Goal: Information Seeking & Learning: Compare options

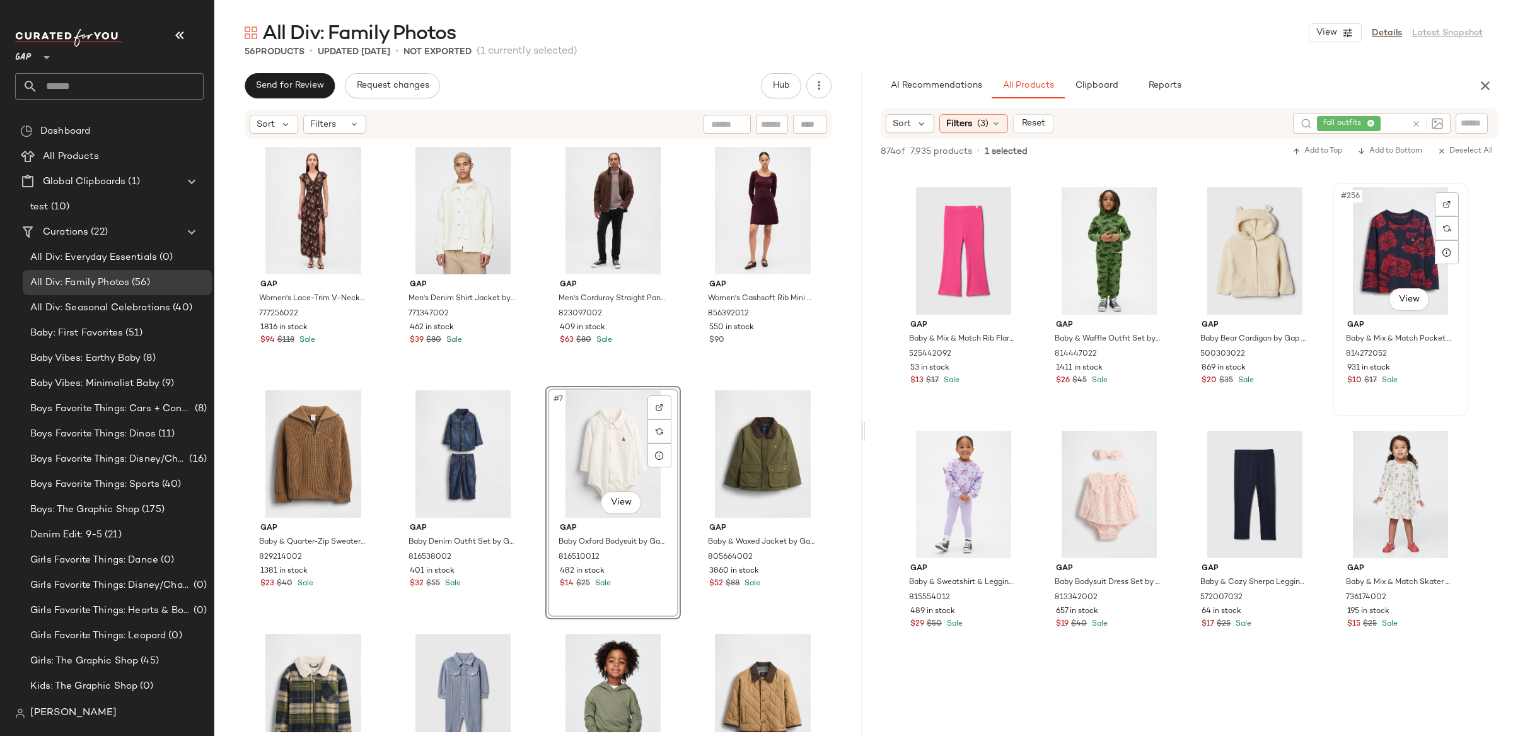
scroll to position [15320, 0]
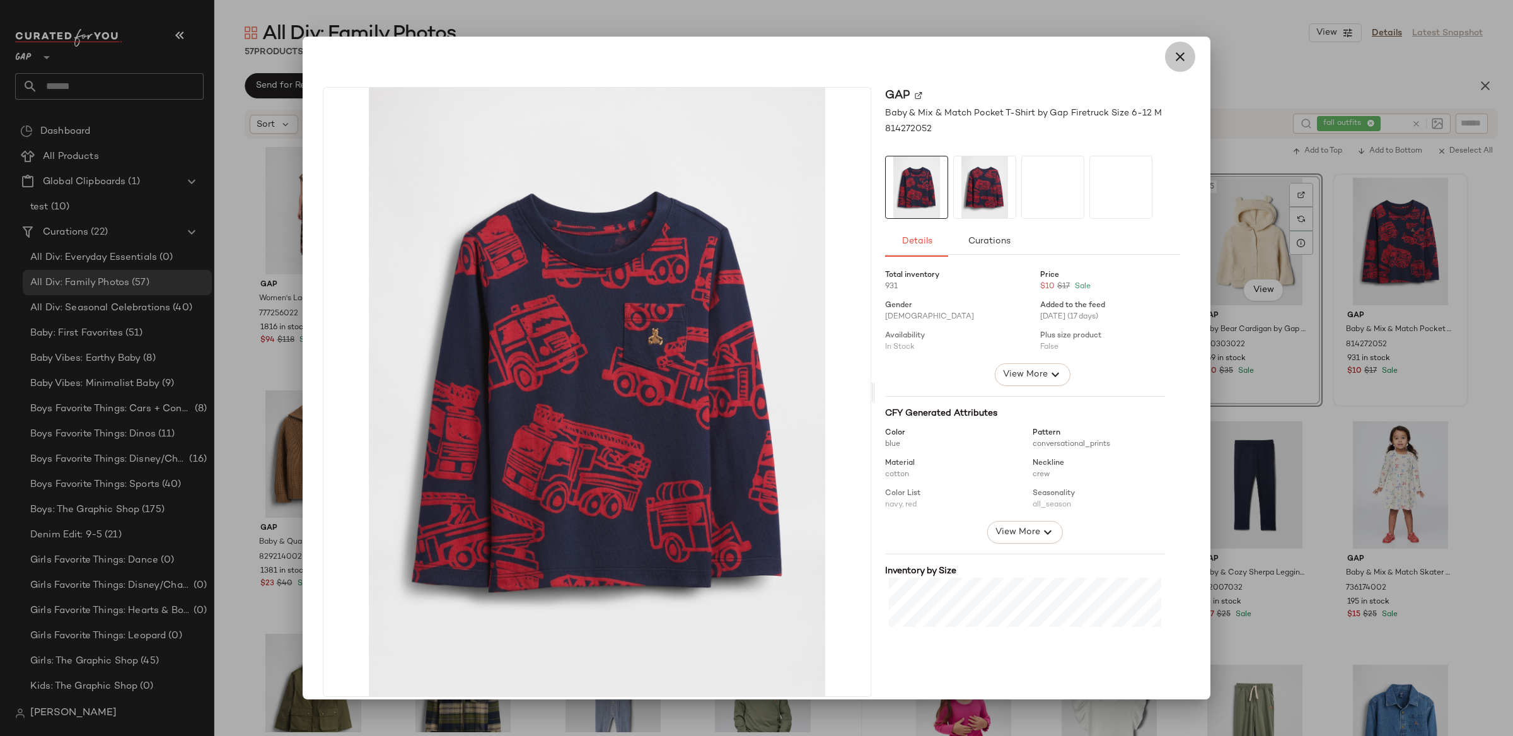
drag, startPoint x: 1169, startPoint y: 56, endPoint x: 1174, endPoint y: 62, distance: 7.6
click at [1172, 56] on icon "button" at bounding box center [1179, 56] width 15 height 15
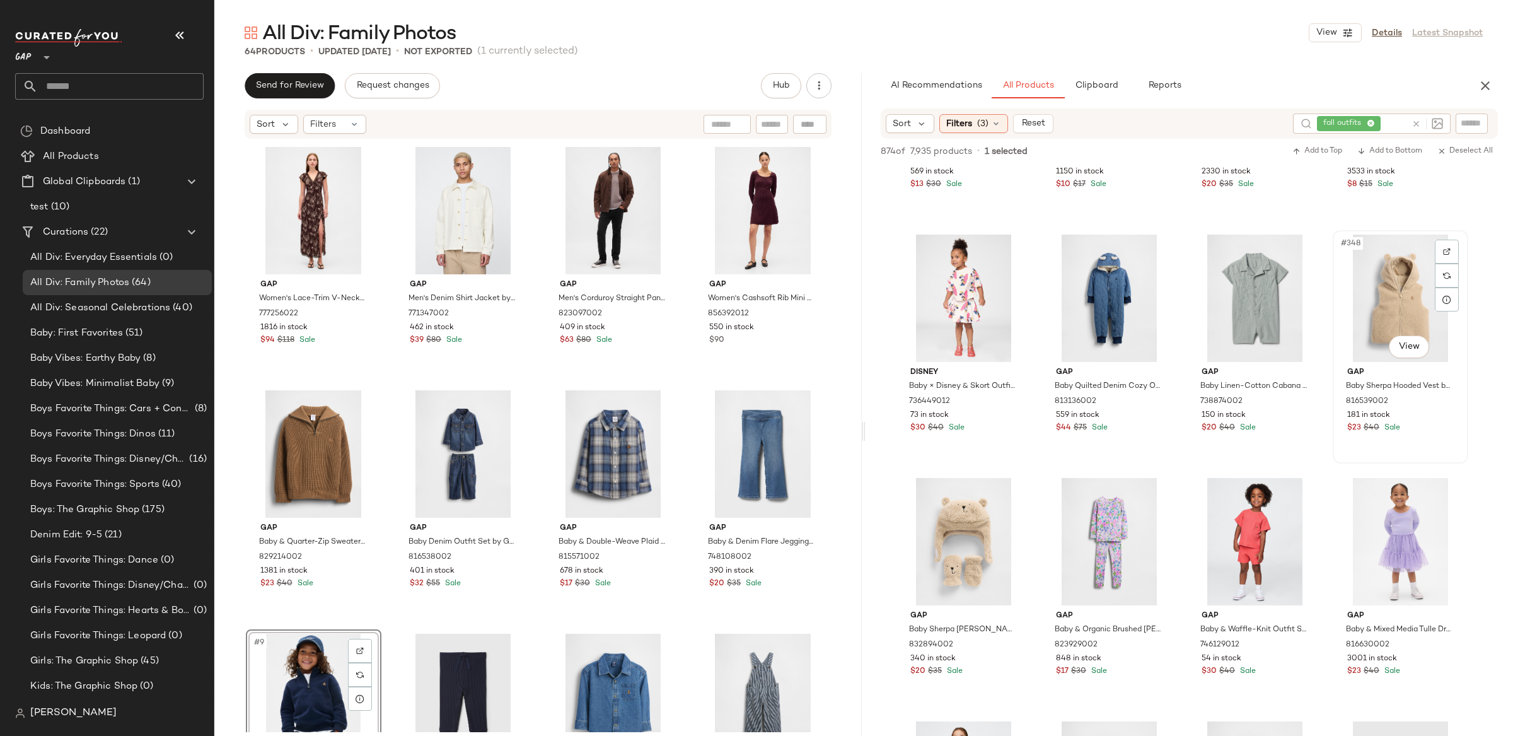
scroll to position [20824, 0]
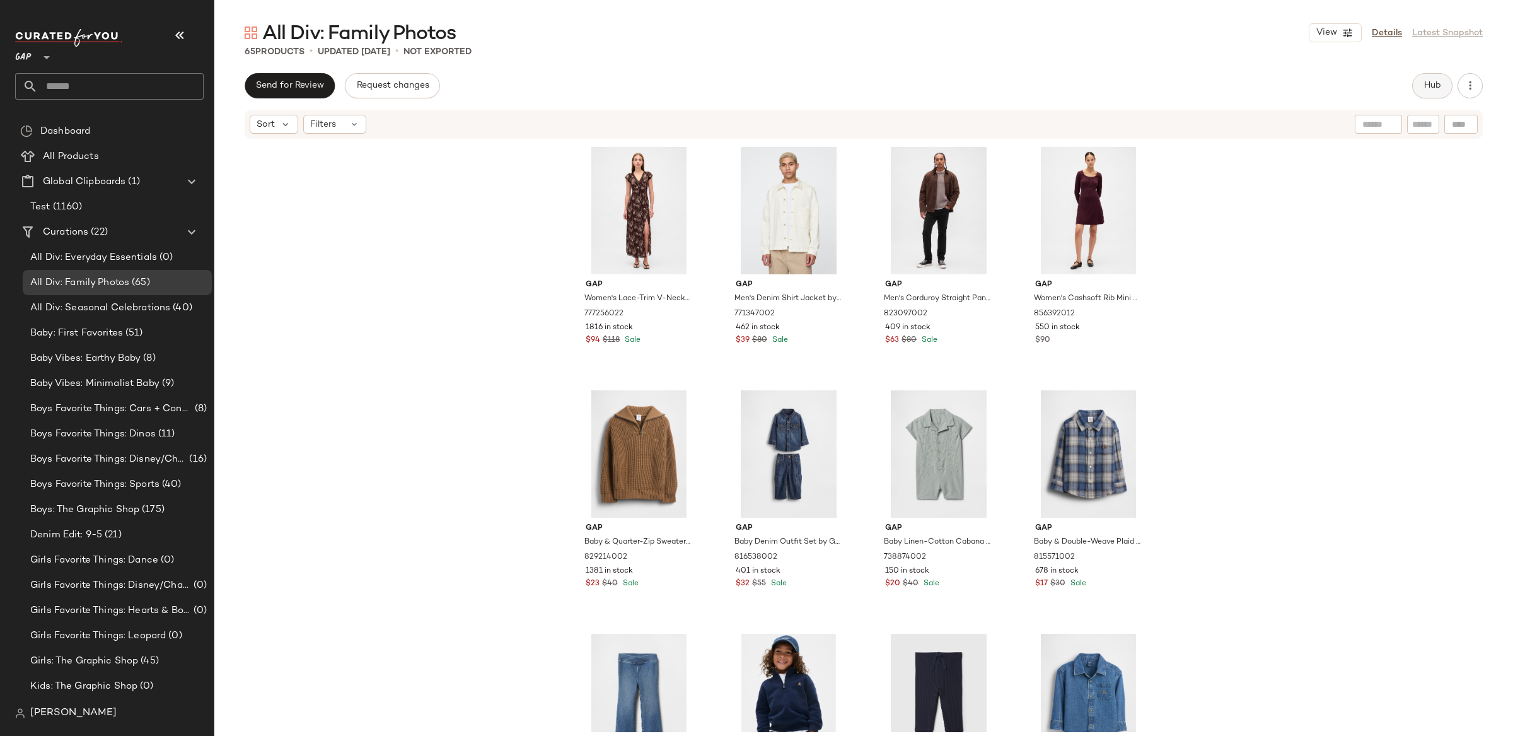
click at [1422, 89] on button "Hub" at bounding box center [1432, 85] width 40 height 25
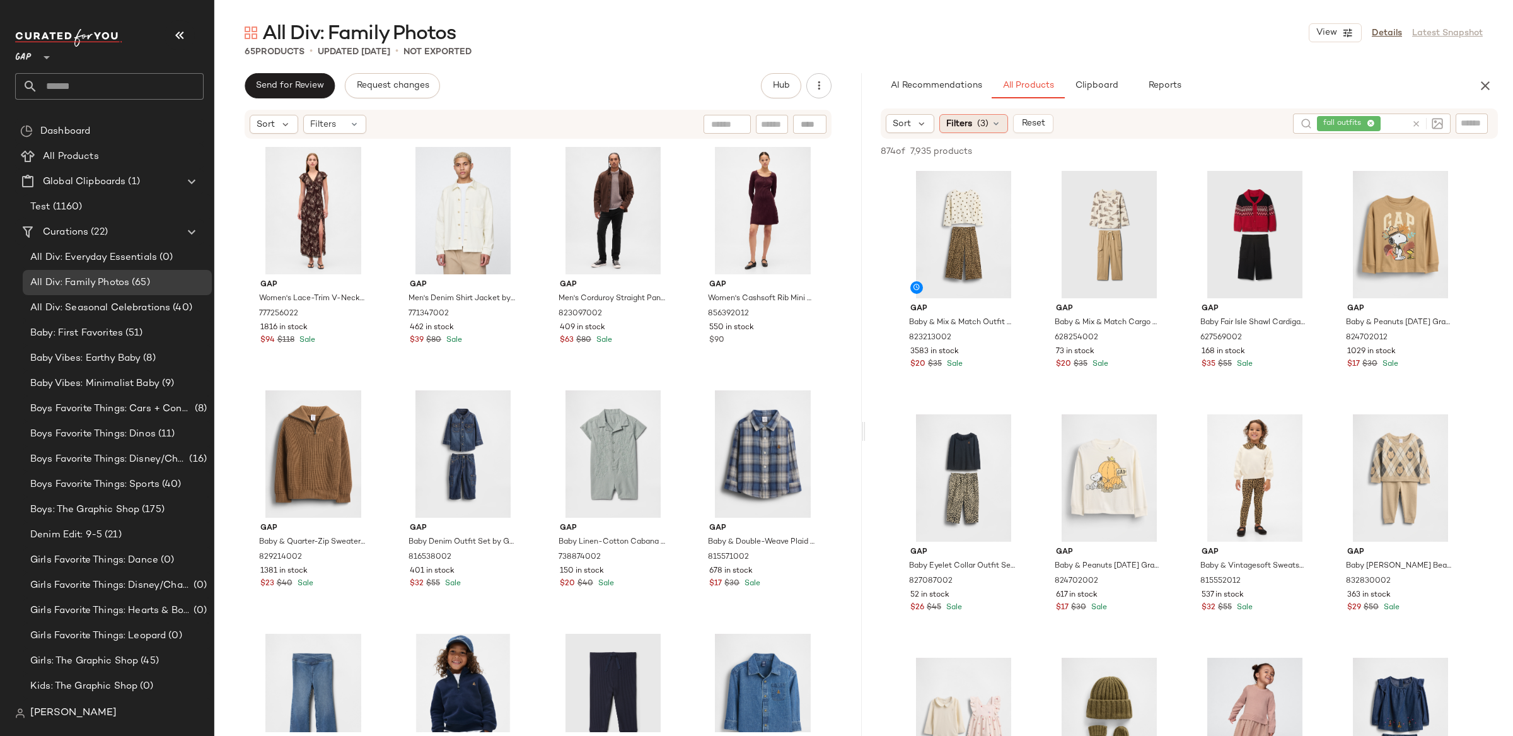
click at [956, 124] on span "Filters" at bounding box center [959, 123] width 26 height 13
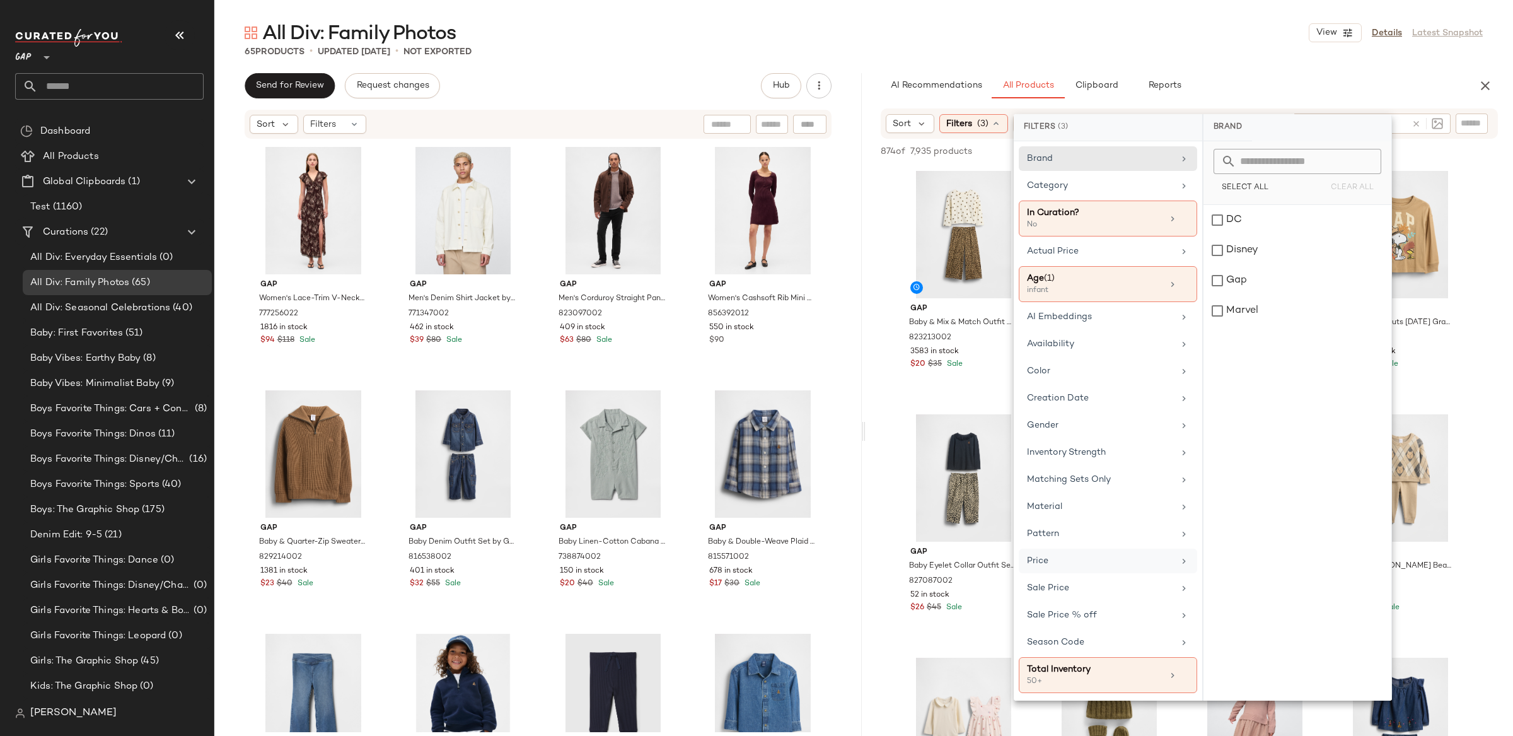
click at [1126, 567] on div "Price" at bounding box center [1100, 560] width 147 height 13
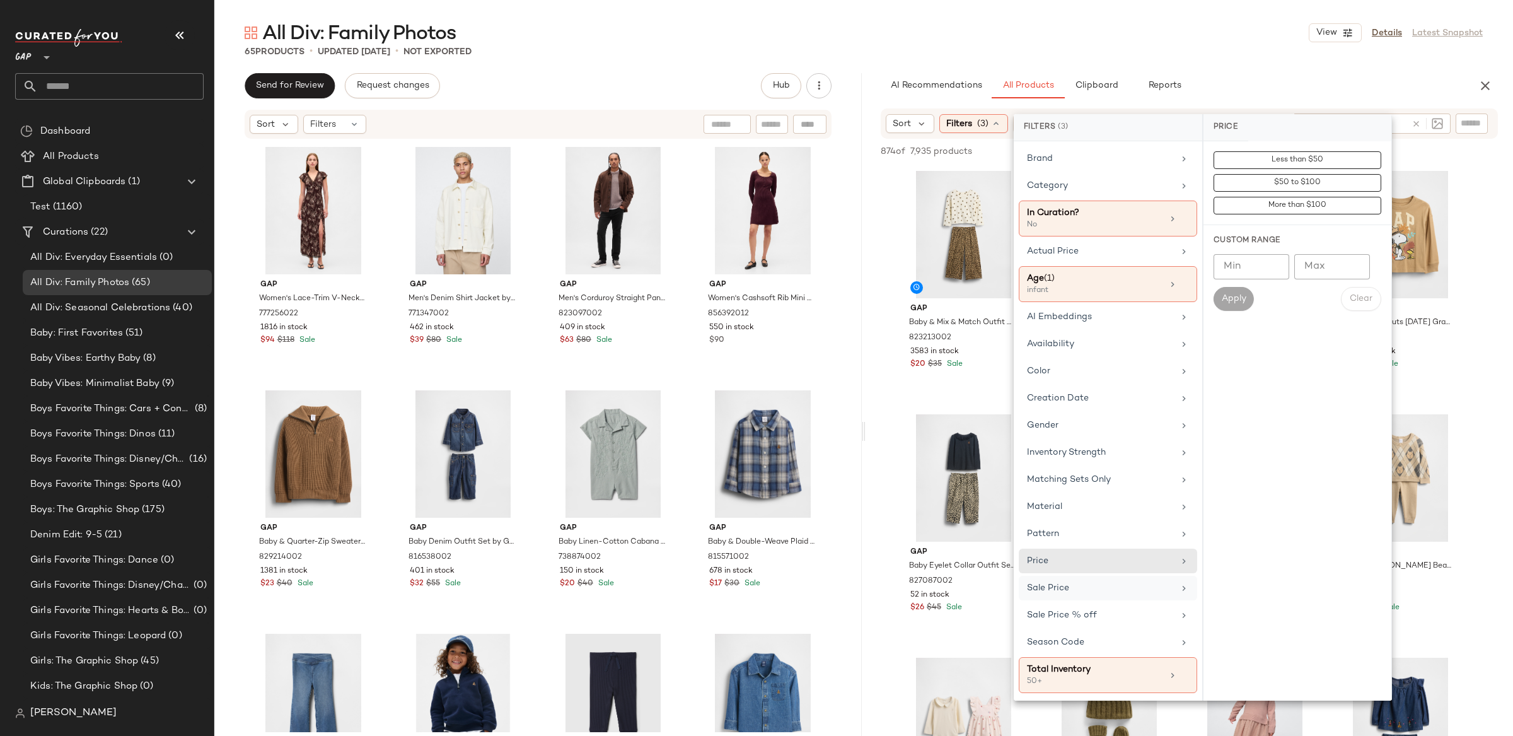
click at [1087, 591] on div "Sale Price" at bounding box center [1100, 587] width 147 height 13
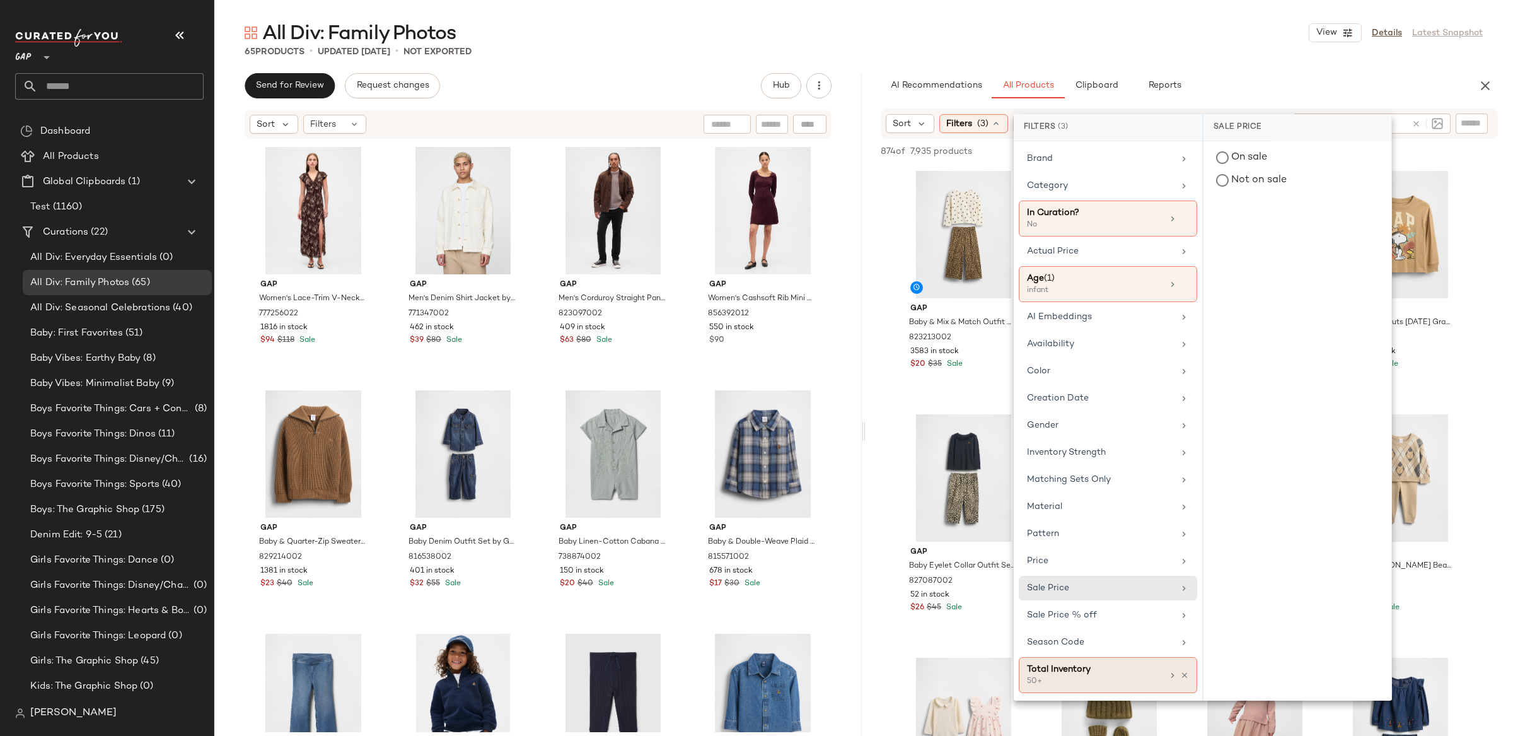
drag, startPoint x: 1124, startPoint y: 636, endPoint x: 1131, endPoint y: 657, distance: 21.9
click at [1124, 636] on div "Season Code" at bounding box center [1108, 642] width 178 height 25
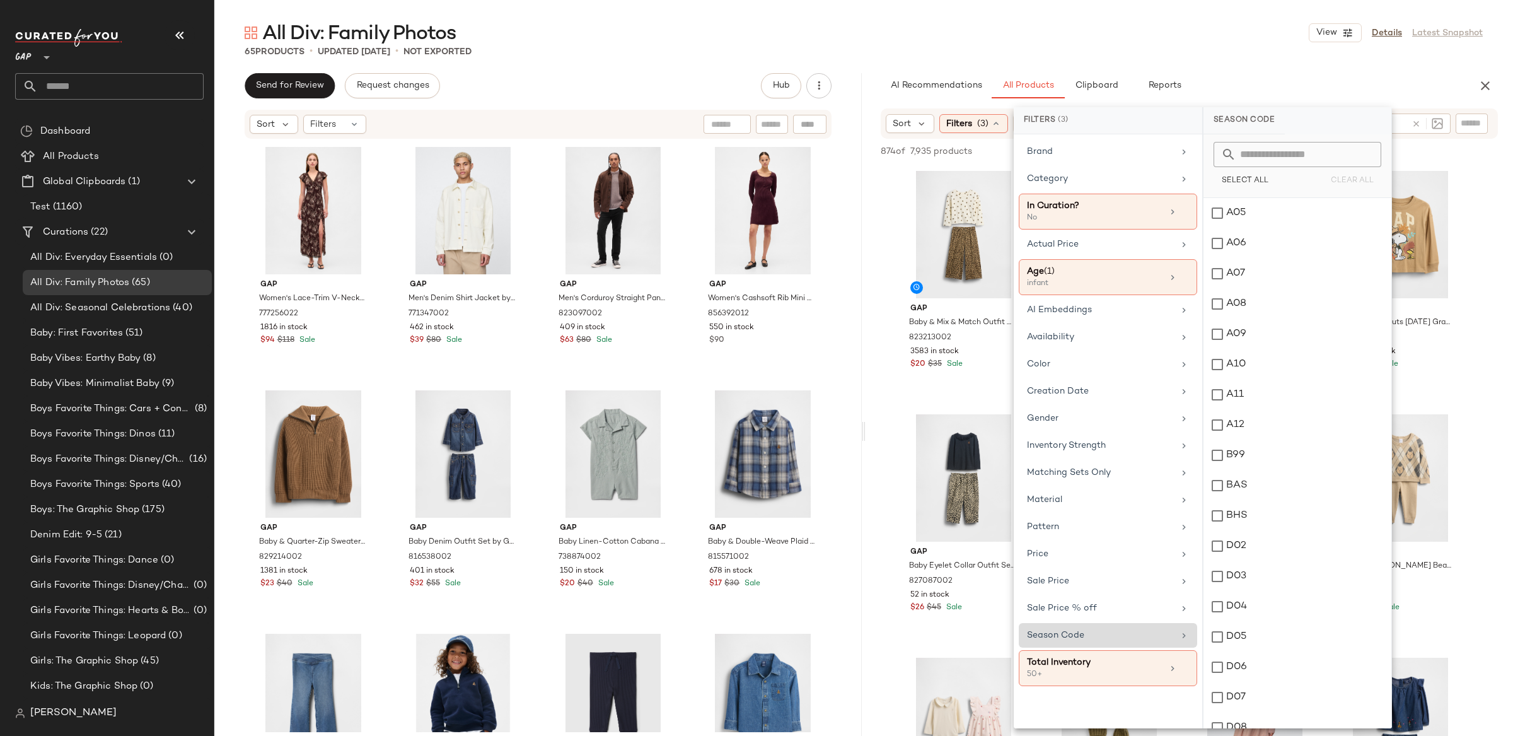
click at [1126, 633] on div "Season Code" at bounding box center [1100, 634] width 147 height 13
click at [1115, 637] on div "Season Code" at bounding box center [1100, 634] width 147 height 13
click at [1063, 341] on span "Availability" at bounding box center [1050, 336] width 47 height 9
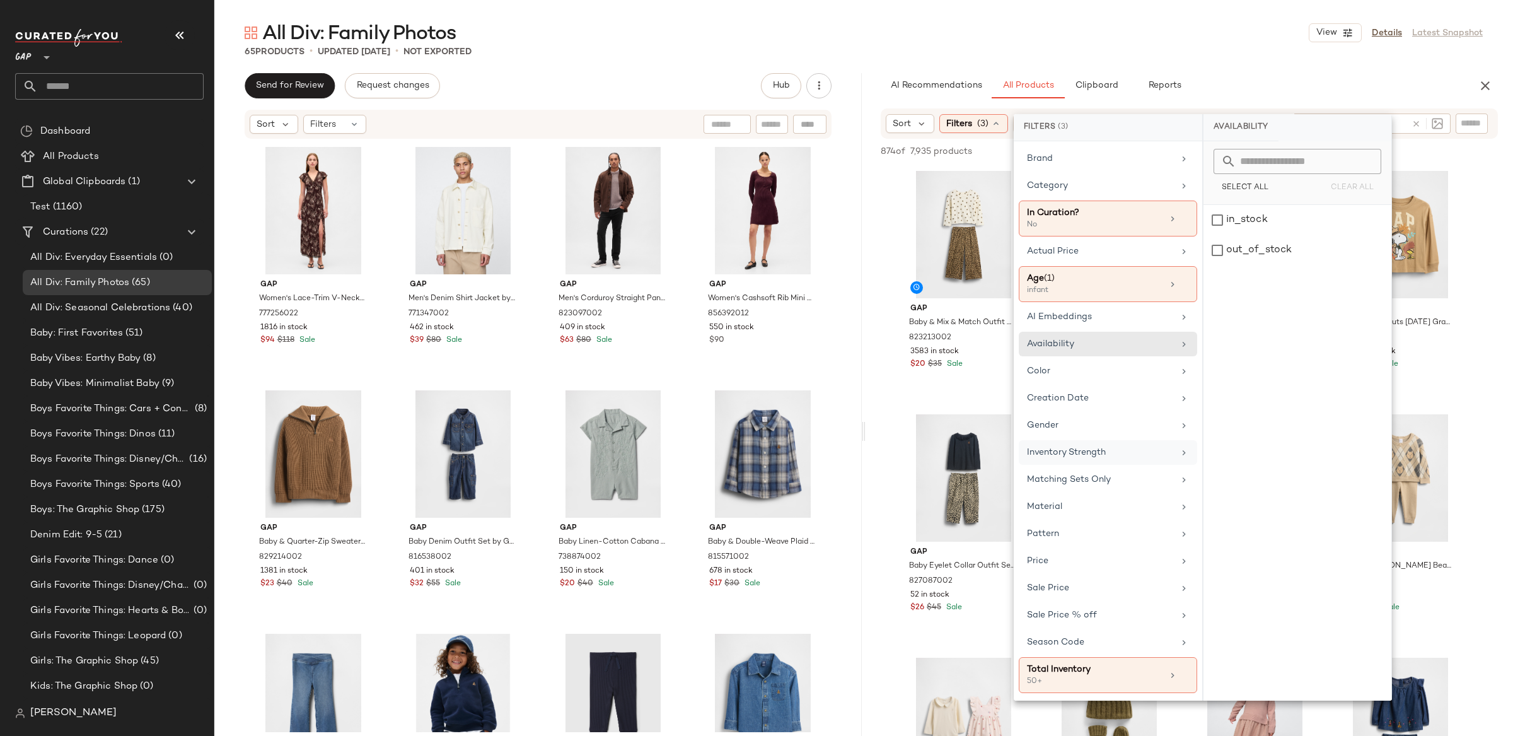
drag, startPoint x: 1090, startPoint y: 431, endPoint x: 1090, endPoint y: 460, distance: 29.0
click at [1090, 432] on div "Gender" at bounding box center [1100, 424] width 147 height 13
click at [1085, 476] on div "Matching Sets Only" at bounding box center [1069, 479] width 84 height 13
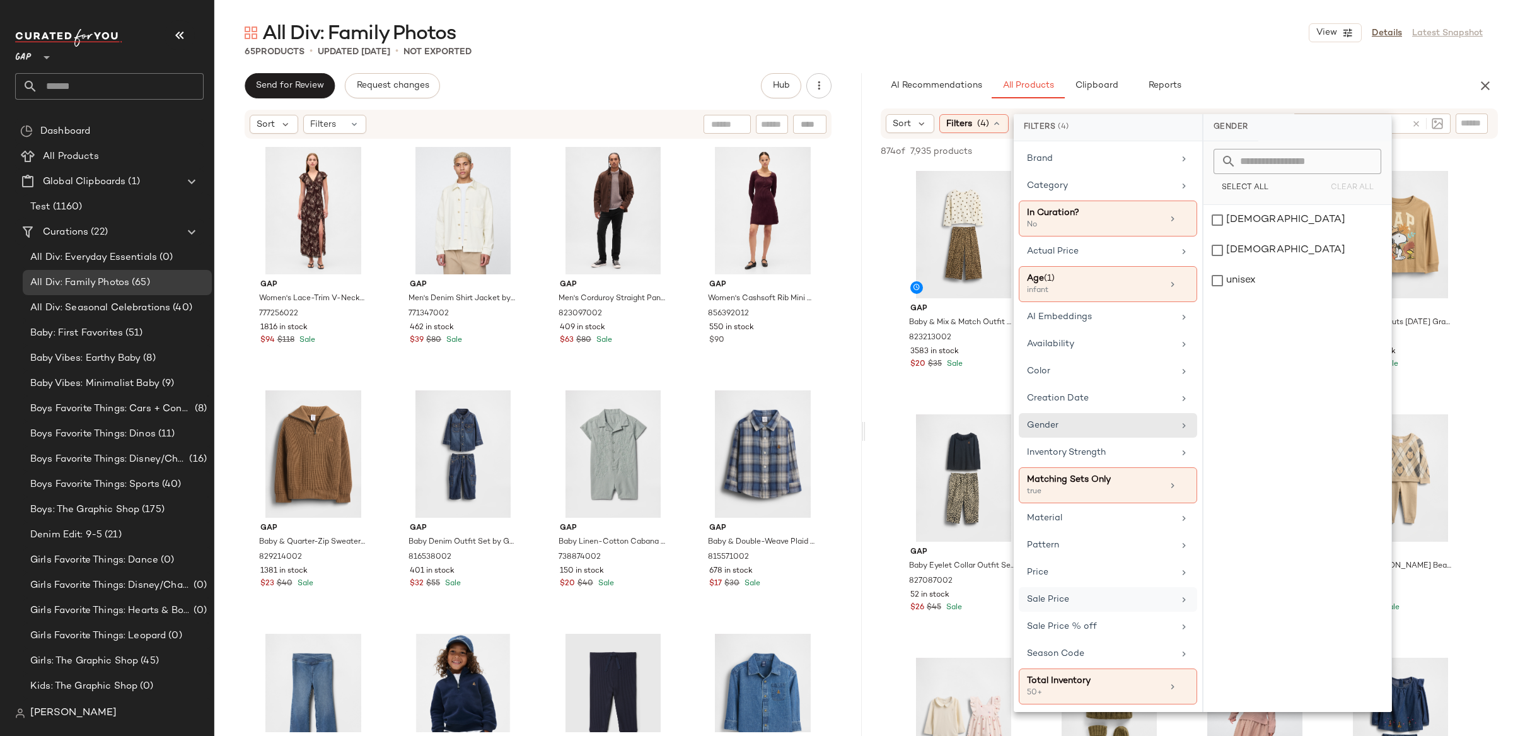
click at [1111, 593] on div "Sale Price" at bounding box center [1108, 599] width 178 height 25
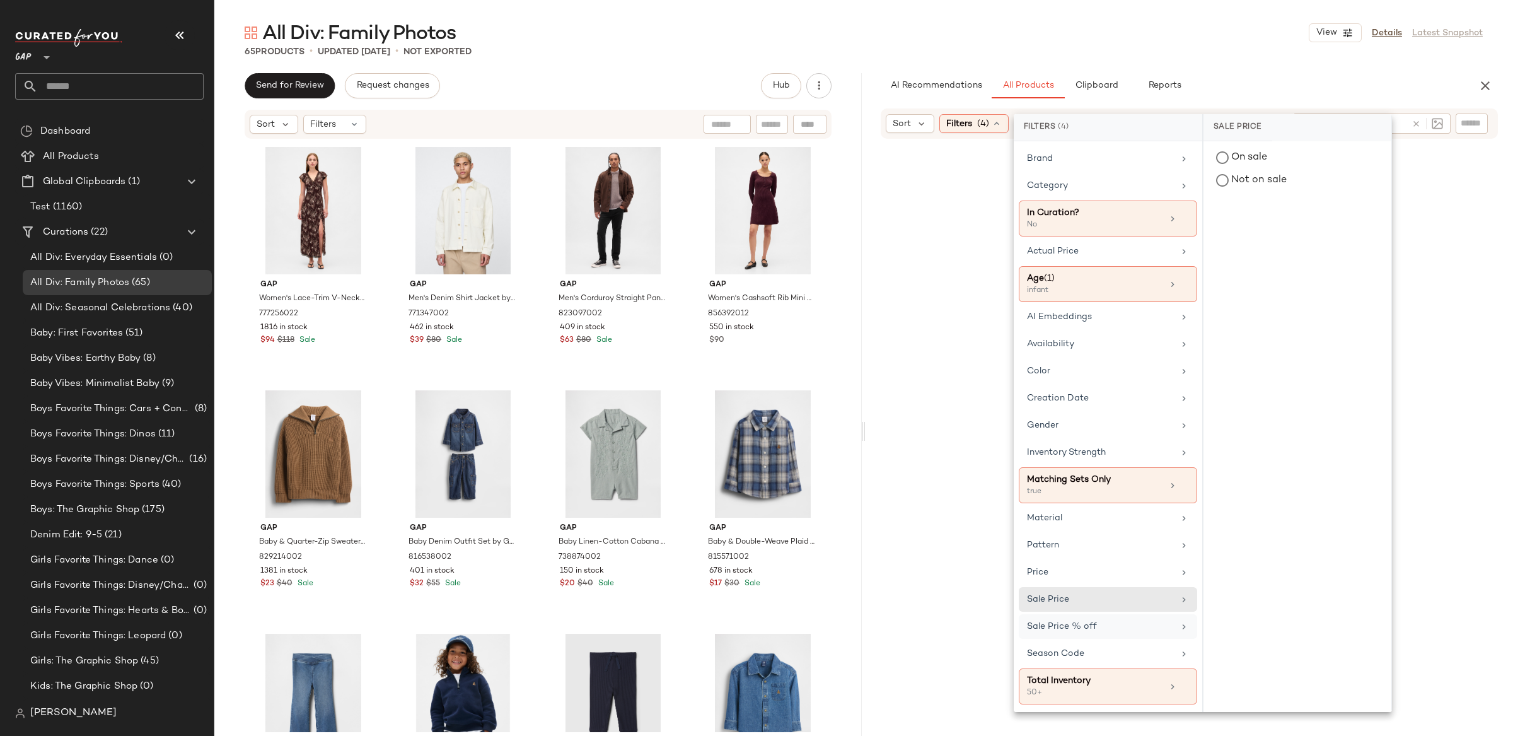
click at [1118, 622] on div "Sale Price % off" at bounding box center [1108, 626] width 178 height 25
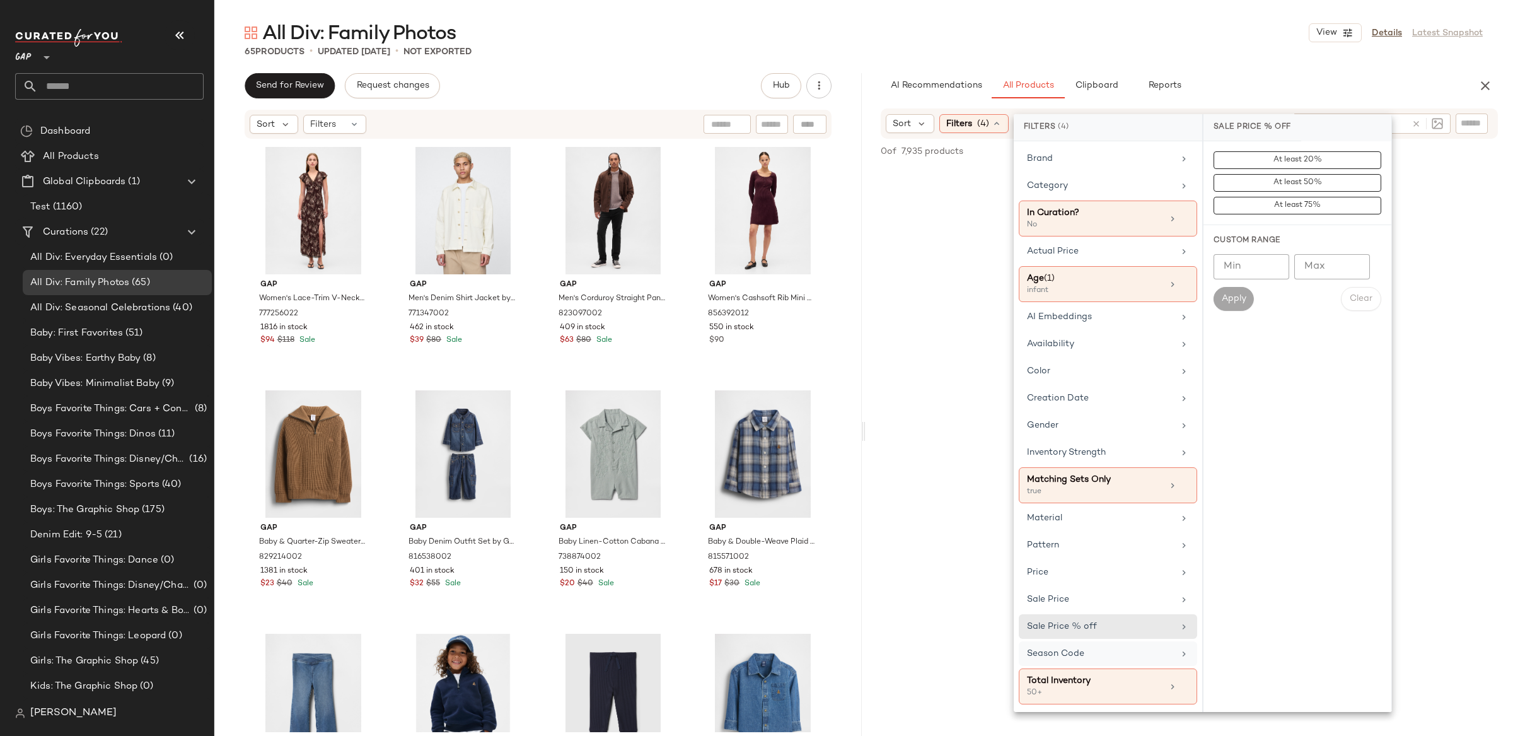
click at [1116, 647] on div "Season Code" at bounding box center [1108, 653] width 178 height 25
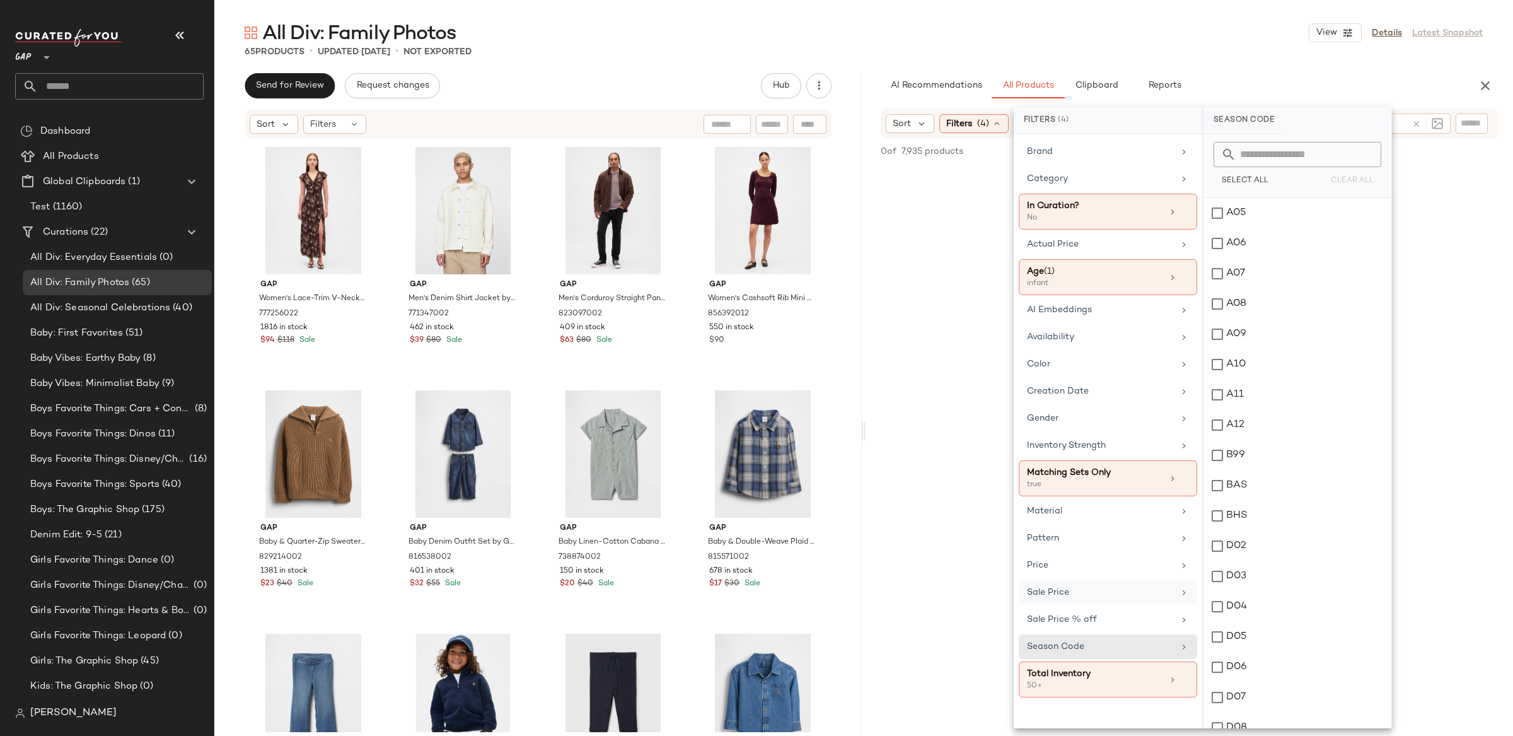
click at [1107, 599] on div "Sale Price" at bounding box center [1100, 592] width 147 height 13
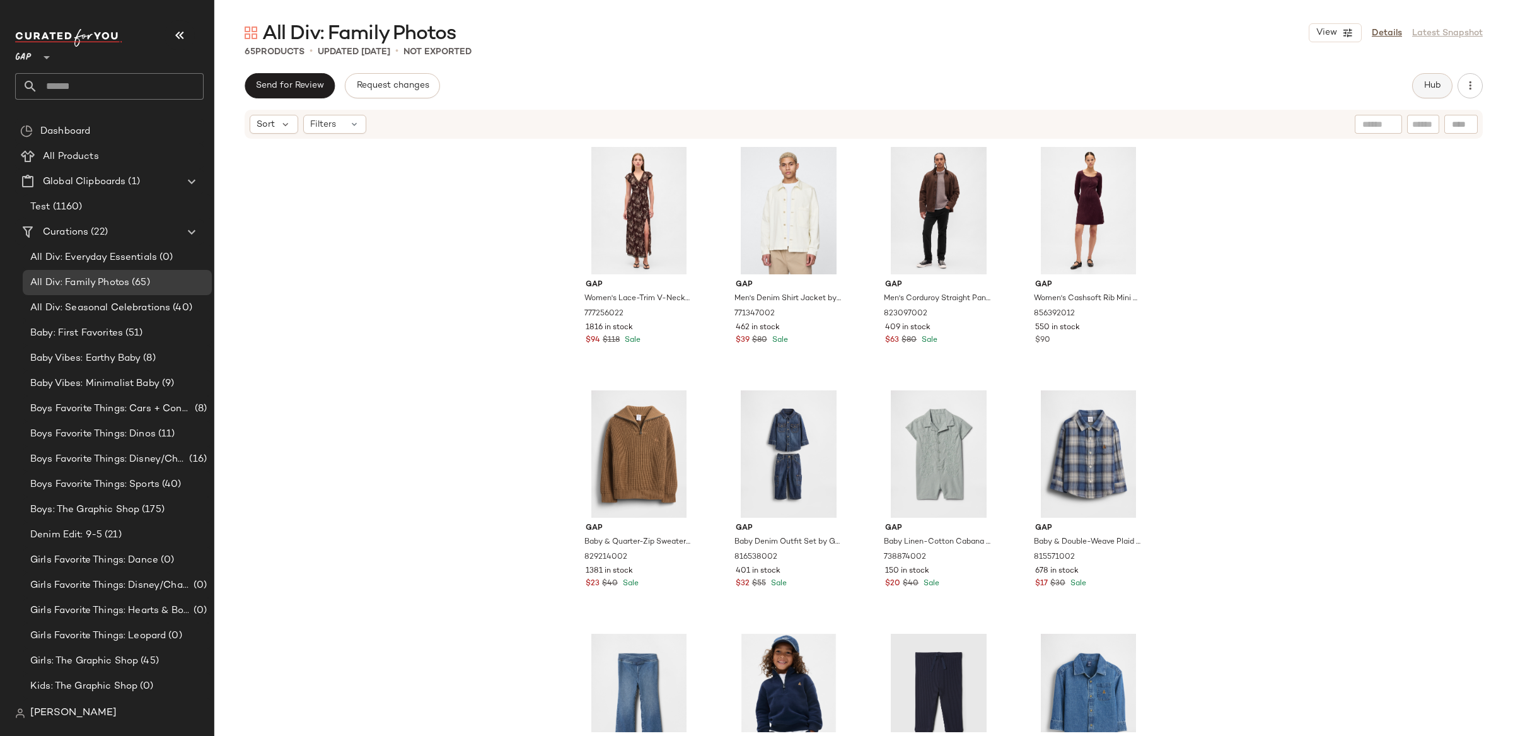
click at [1415, 84] on button "Hub" at bounding box center [1432, 85] width 40 height 25
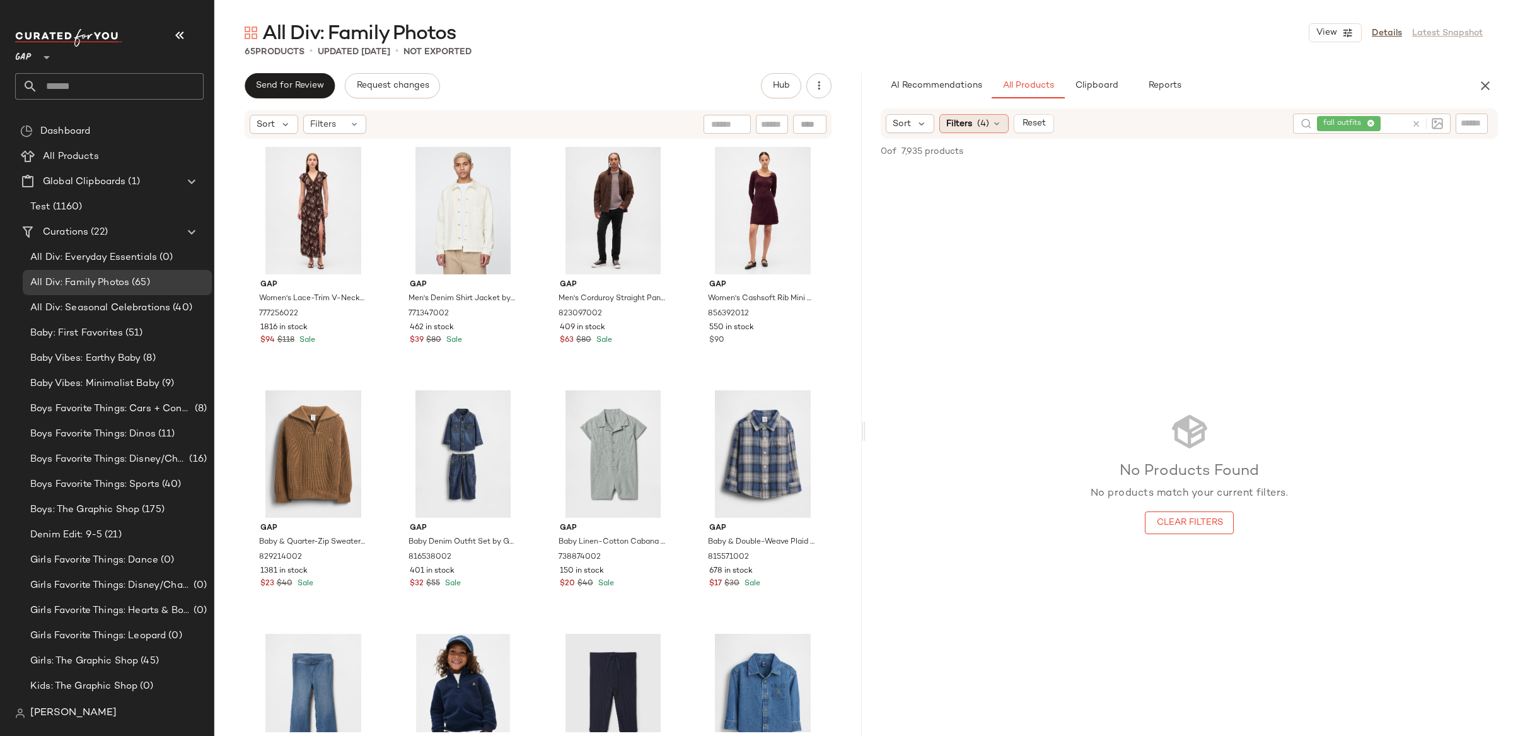
click at [946, 124] on span "Filters" at bounding box center [959, 123] width 26 height 13
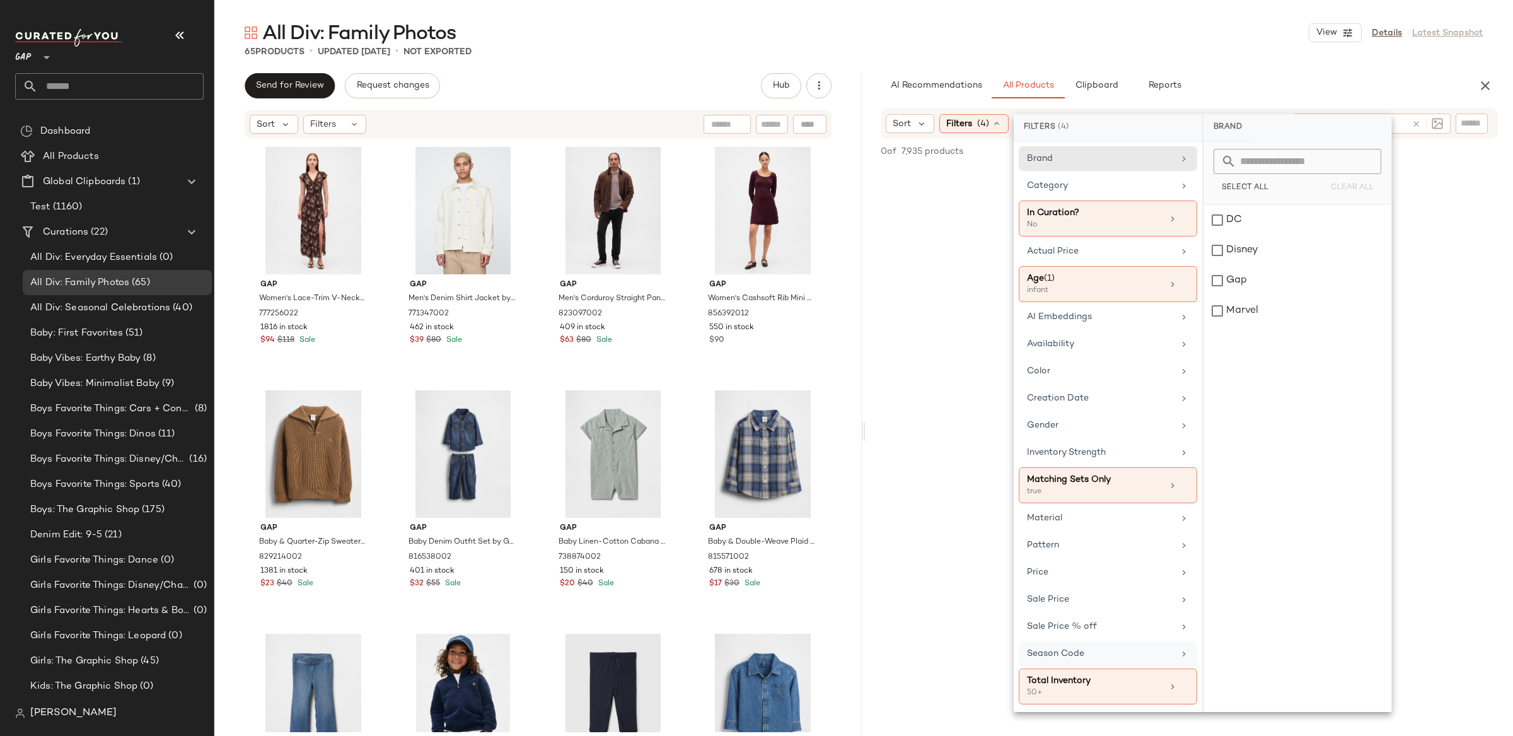
click at [1095, 666] on div "Season Code" at bounding box center [1108, 653] width 178 height 25
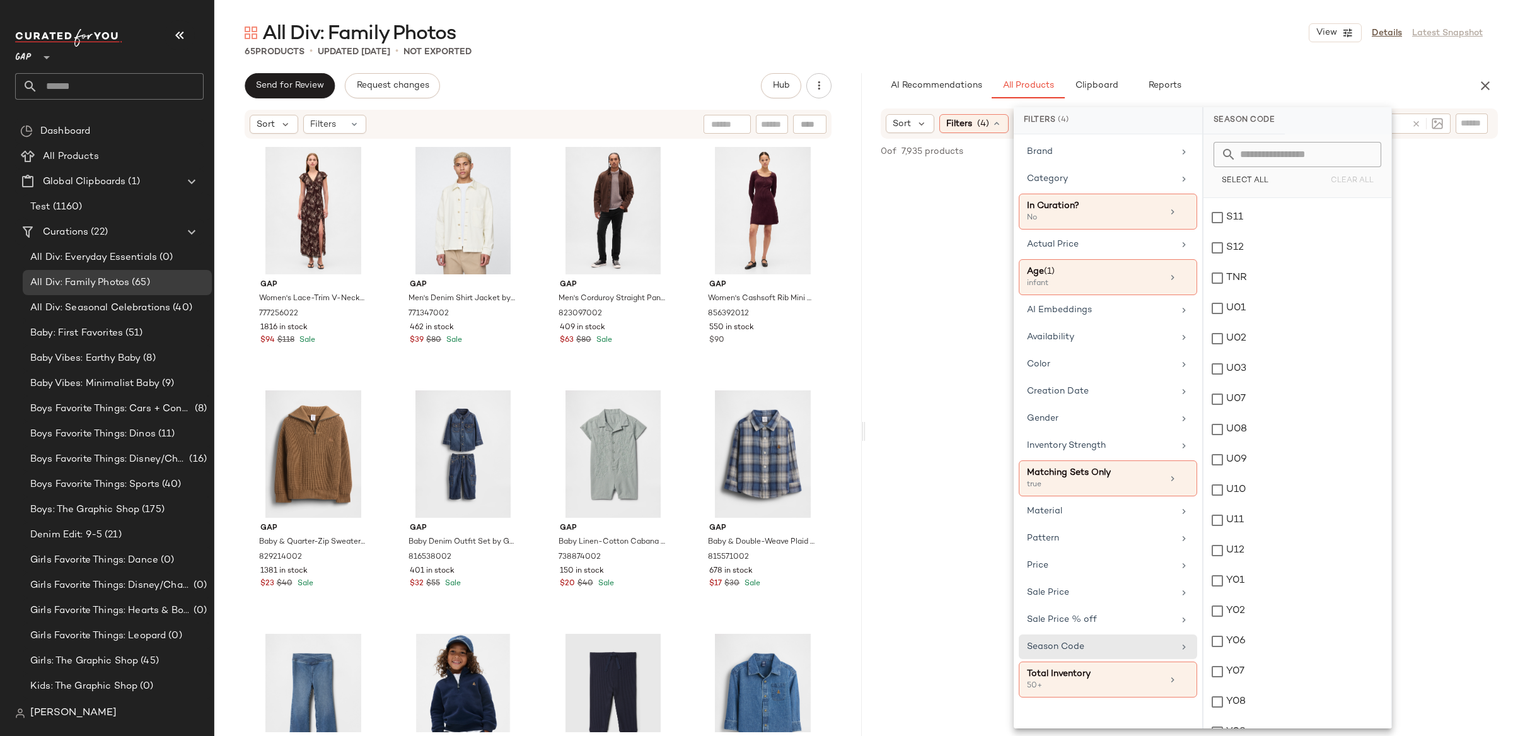
scroll to position [2674, 0]
click at [979, 279] on div "No Products Found No products match your current filters. Clear Filters" at bounding box center [1188, 472] width 647 height 612
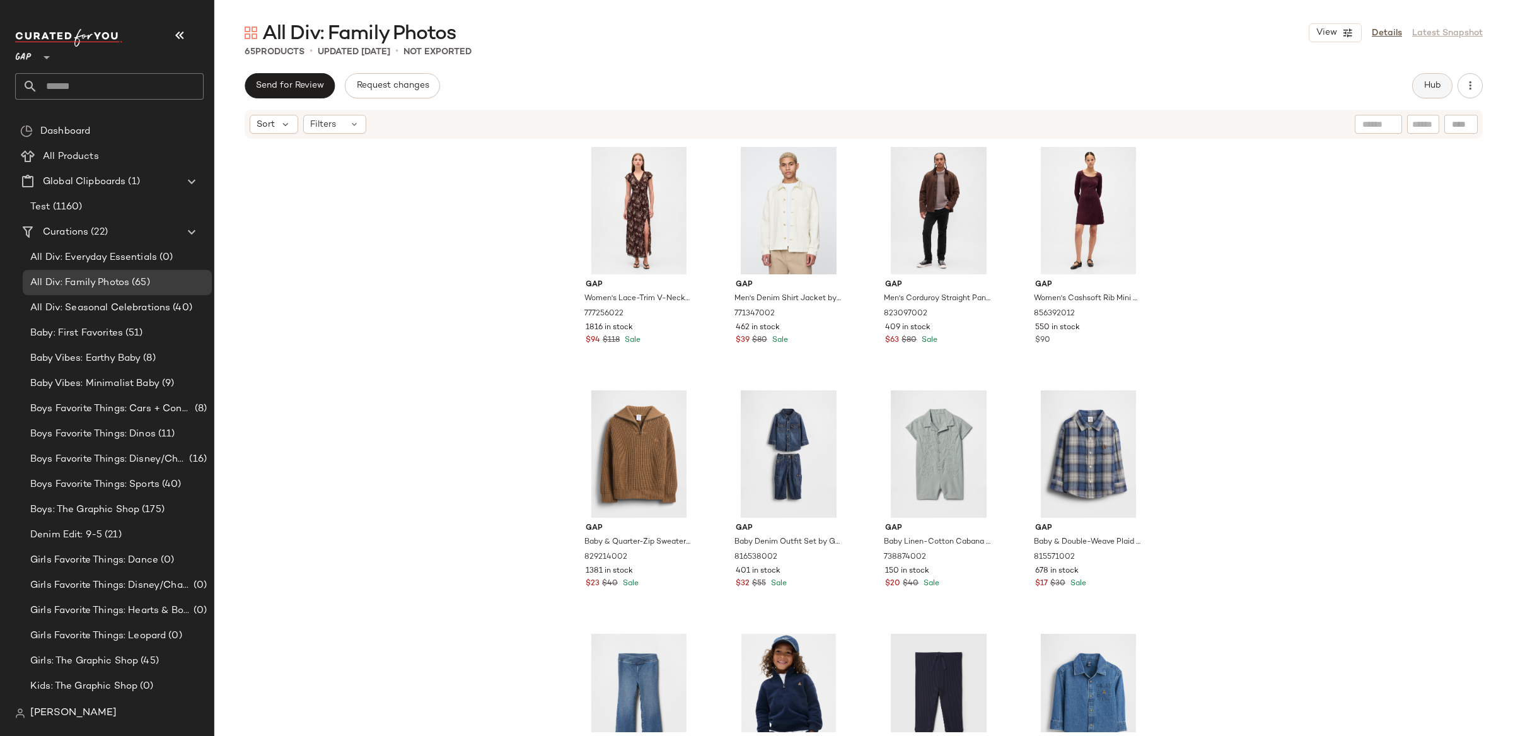
click at [1423, 87] on span "Hub" at bounding box center [1432, 86] width 18 height 10
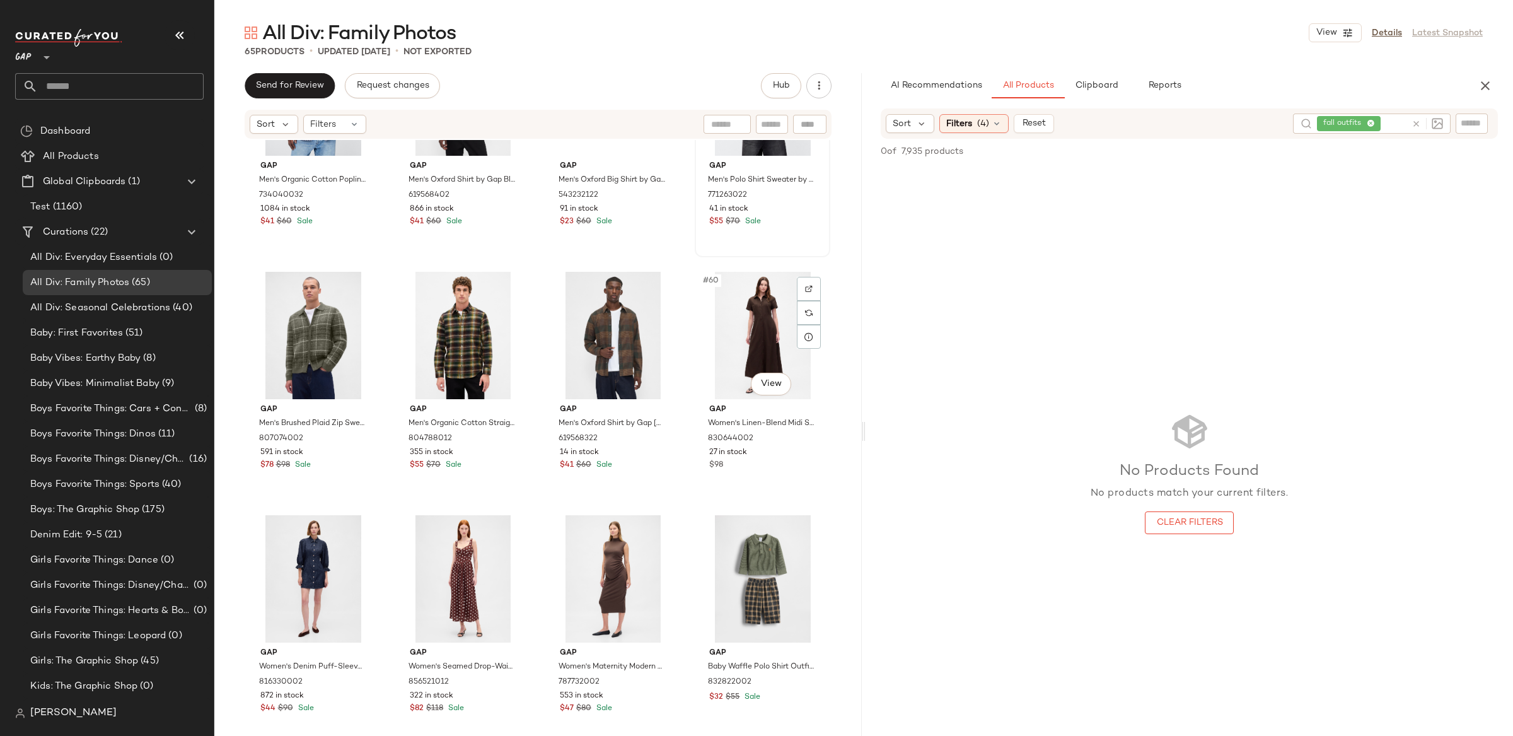
scroll to position [3292, 0]
click at [315, 602] on div "#61 View" at bounding box center [313, 577] width 127 height 127
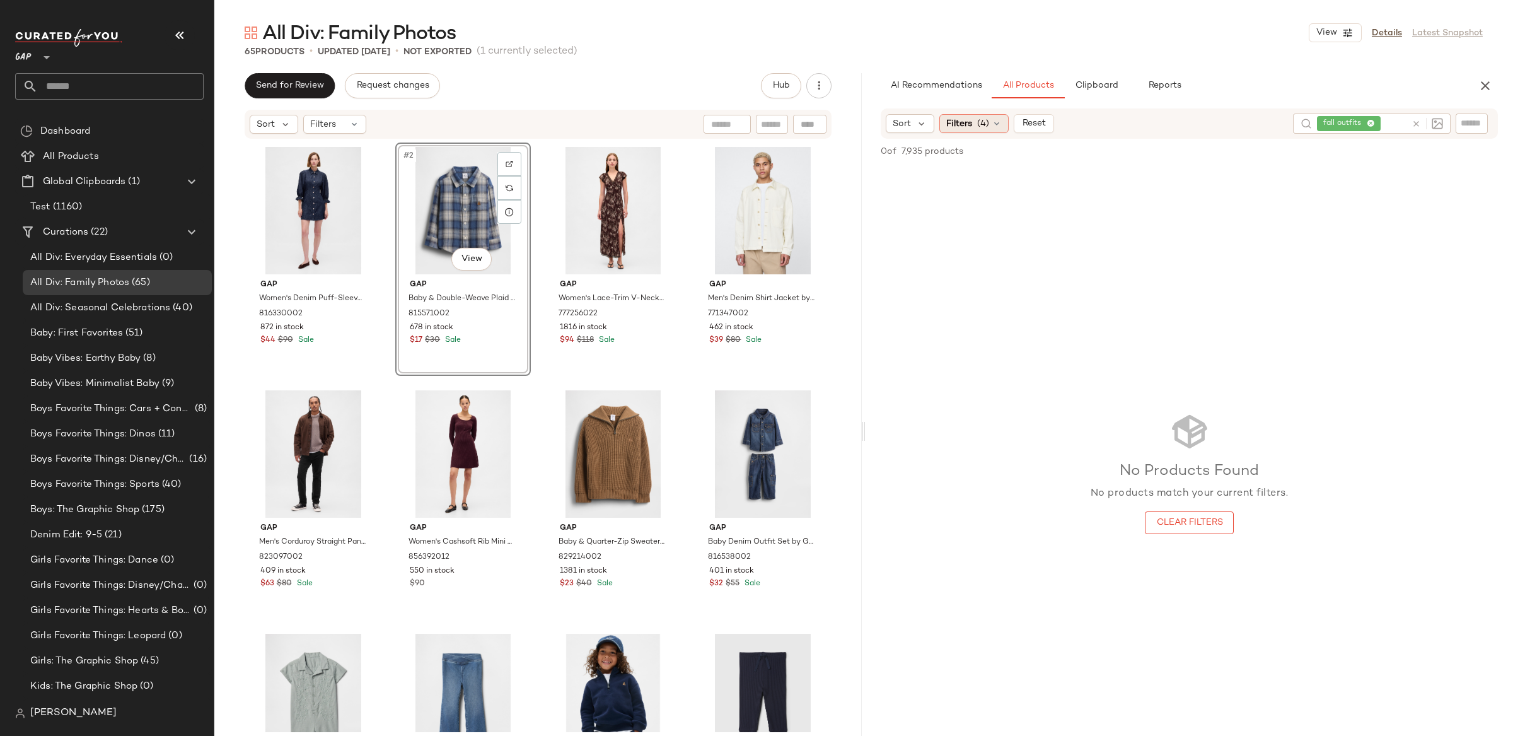
click at [956, 122] on span "Filters" at bounding box center [959, 123] width 26 height 13
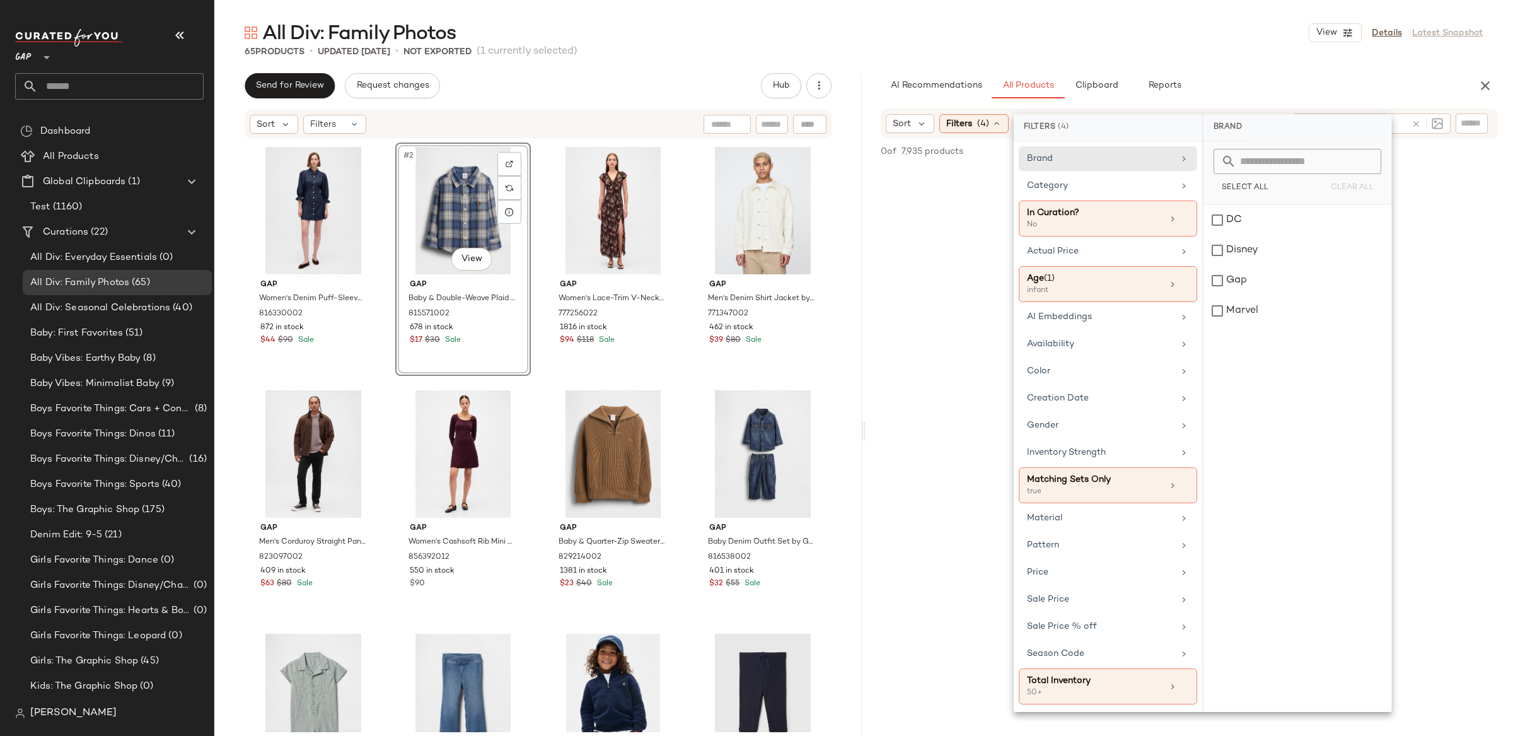
drag, startPoint x: 1411, startPoint y: 112, endPoint x: 1414, endPoint y: 120, distance: 8.8
click at [1412, 116] on div "Sort Filters (4) Reset fall outfits" at bounding box center [1188, 123] width 617 height 30
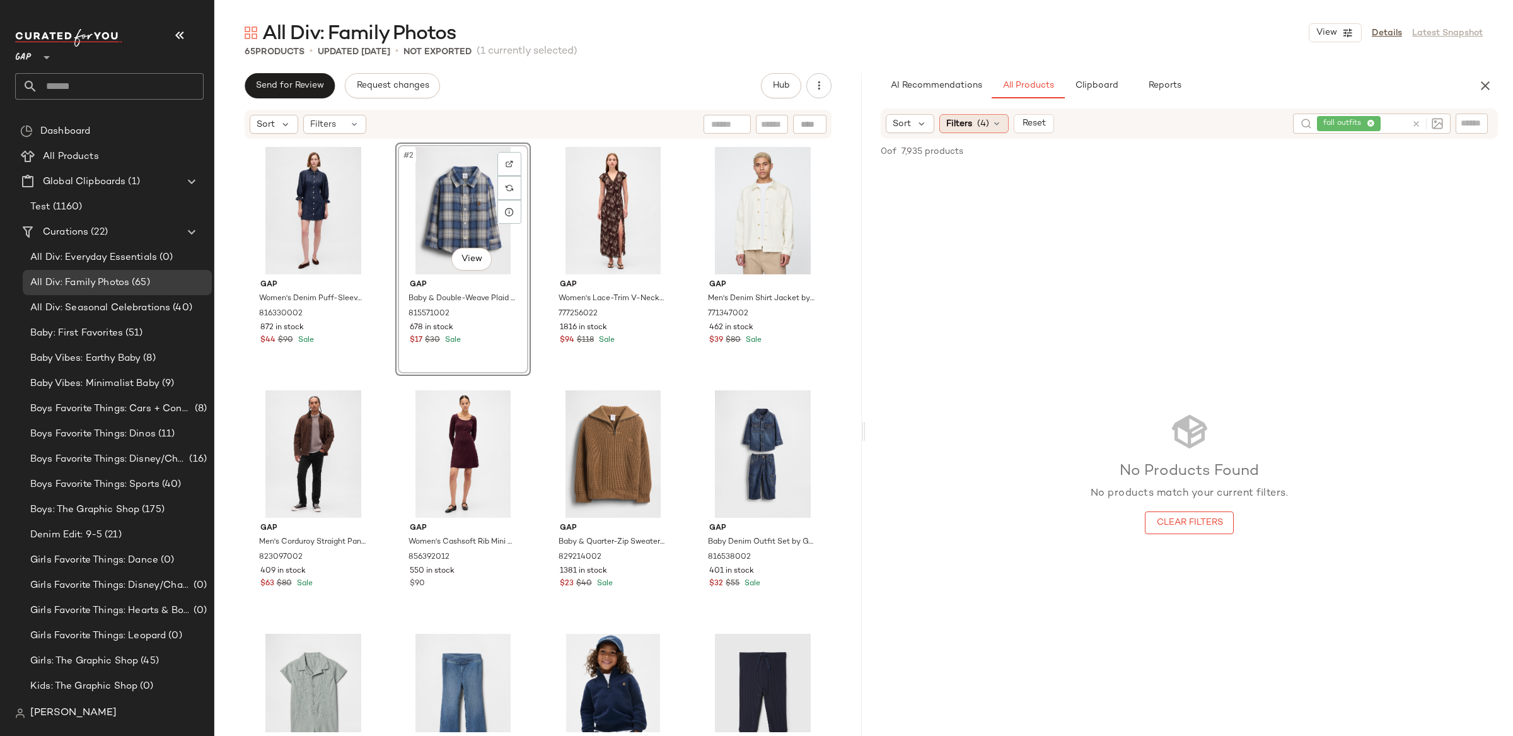
click at [982, 121] on span "(4)" at bounding box center [983, 123] width 12 height 13
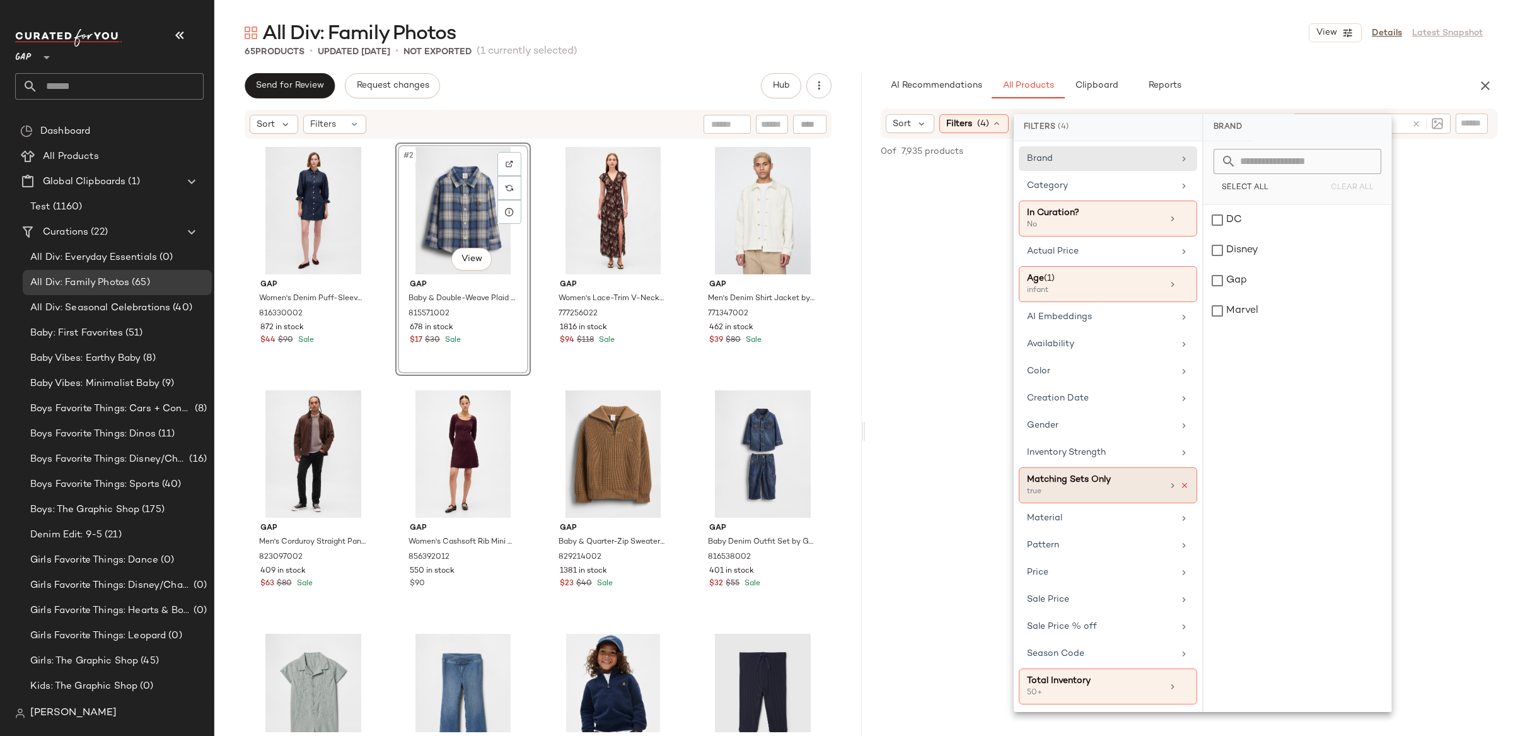
click at [1183, 487] on icon at bounding box center [1184, 485] width 9 height 9
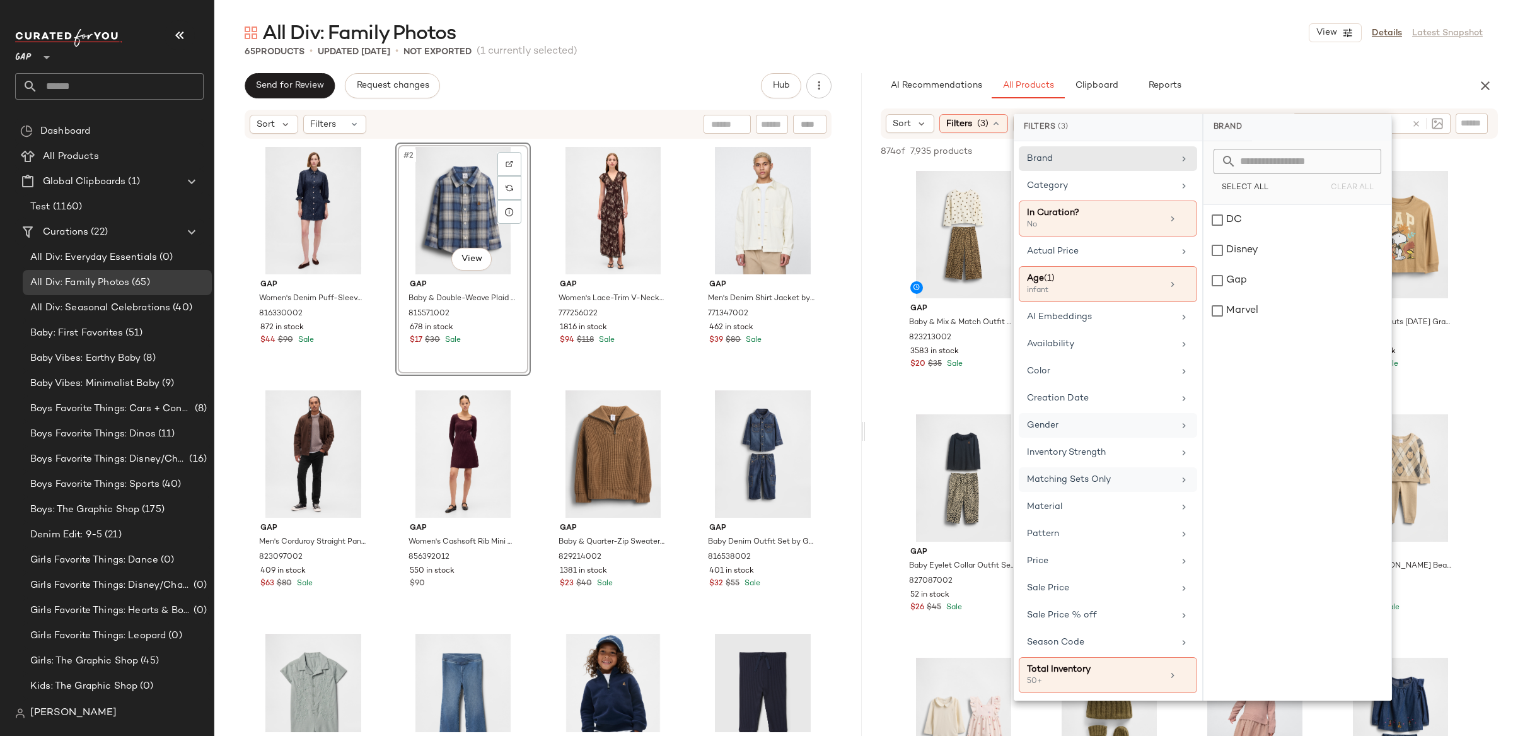
click at [1058, 421] on div "Gender" at bounding box center [1100, 424] width 147 height 13
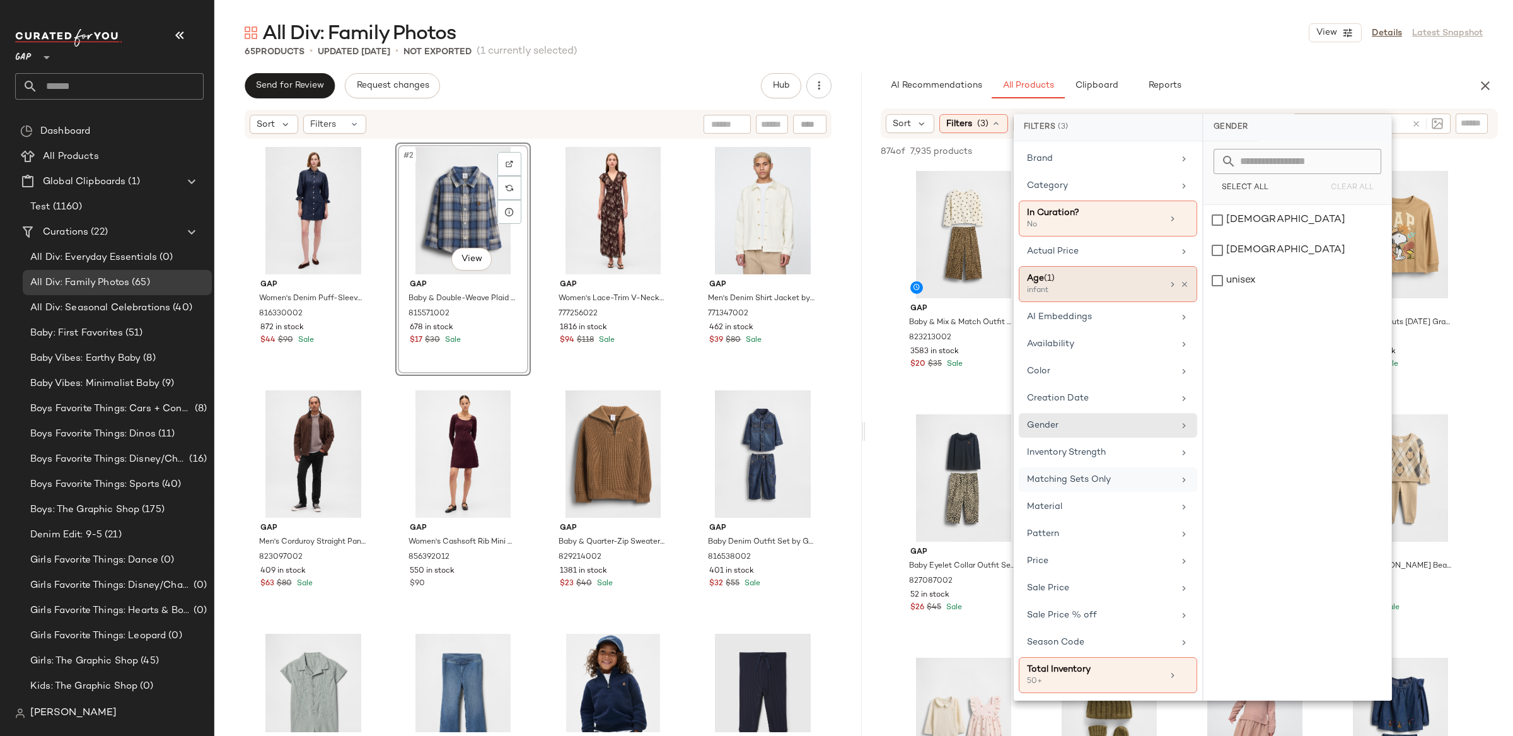
click at [1119, 298] on div "Age (1) infant" at bounding box center [1108, 284] width 178 height 36
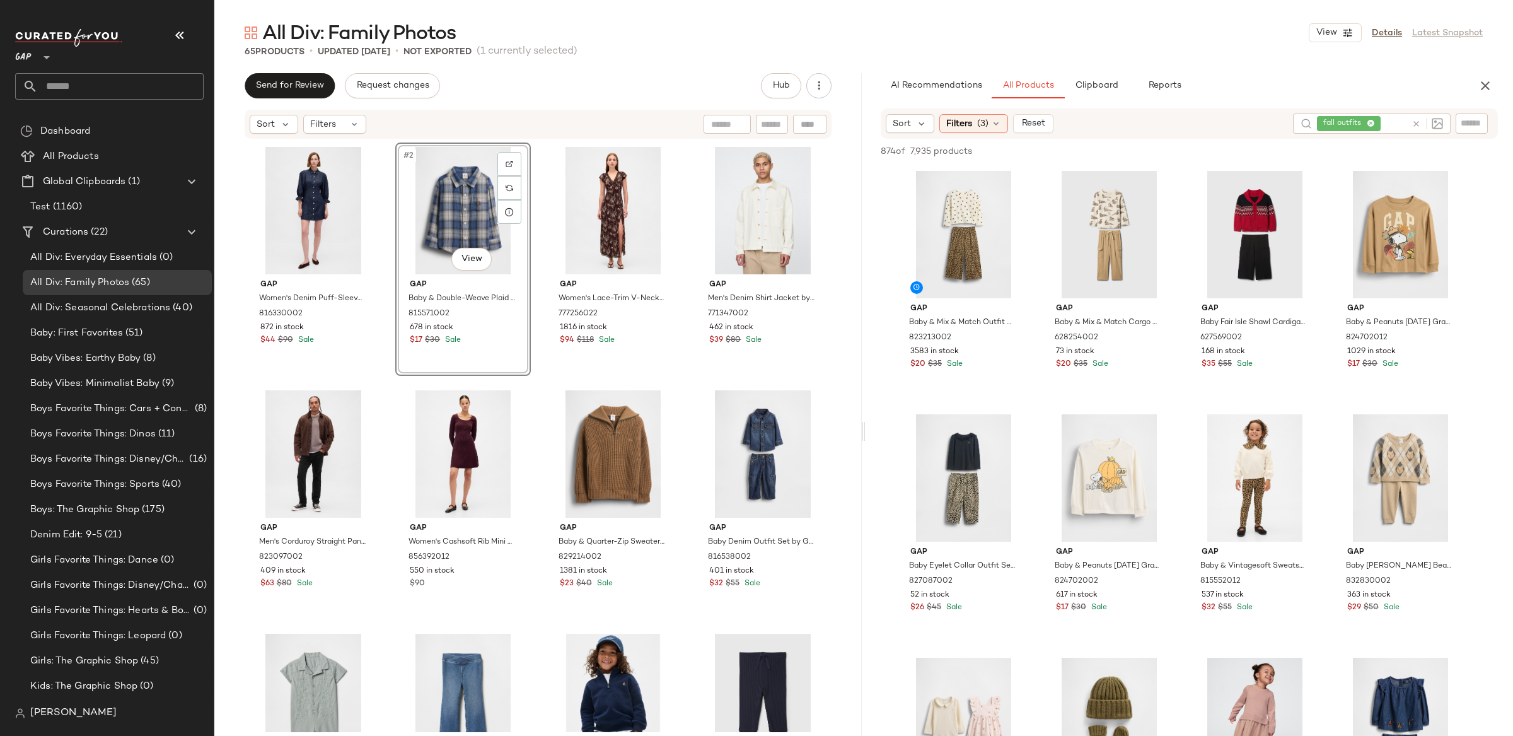
click at [1472, 122] on input "text" at bounding box center [1471, 123] width 22 height 13
type input "***"
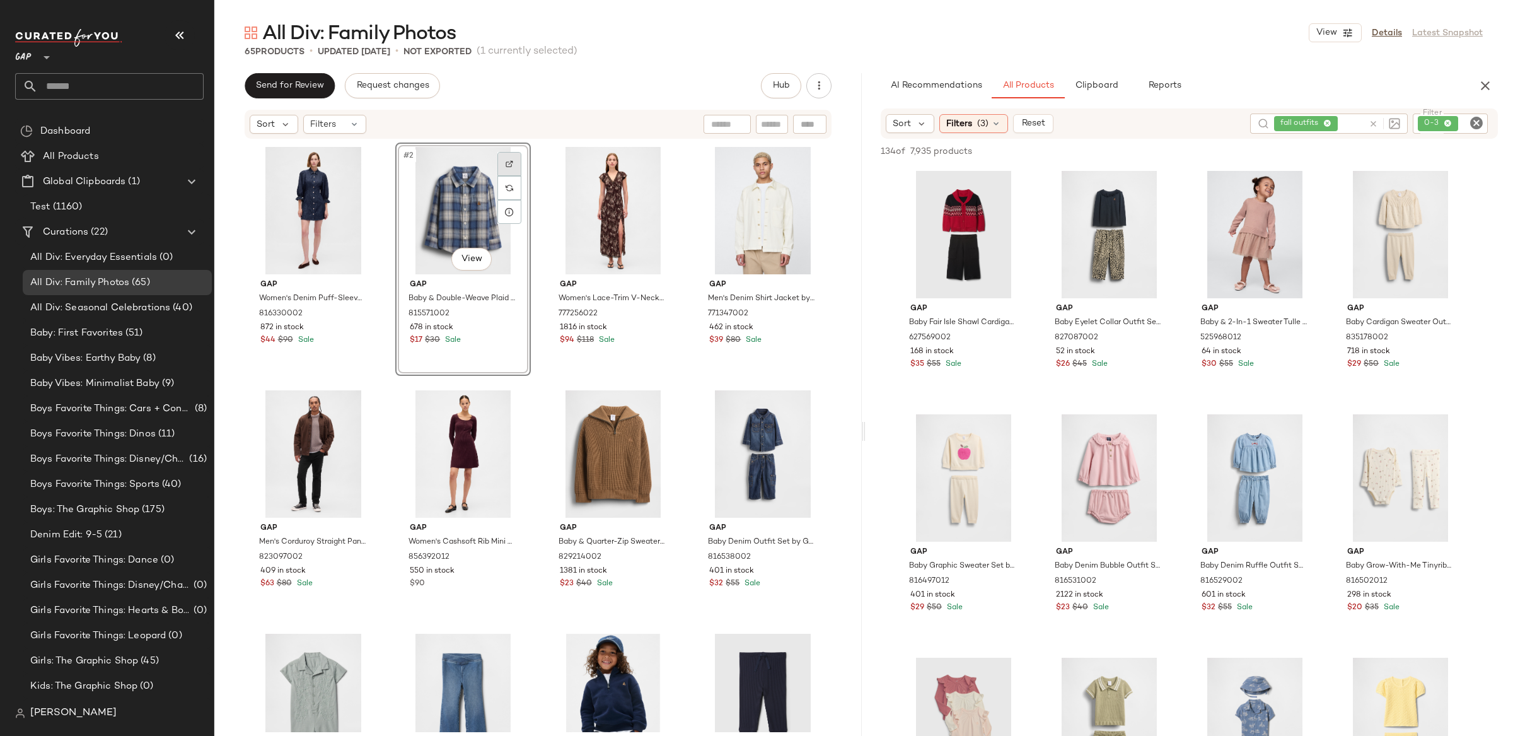
click at [505, 163] on img at bounding box center [509, 164] width 8 height 8
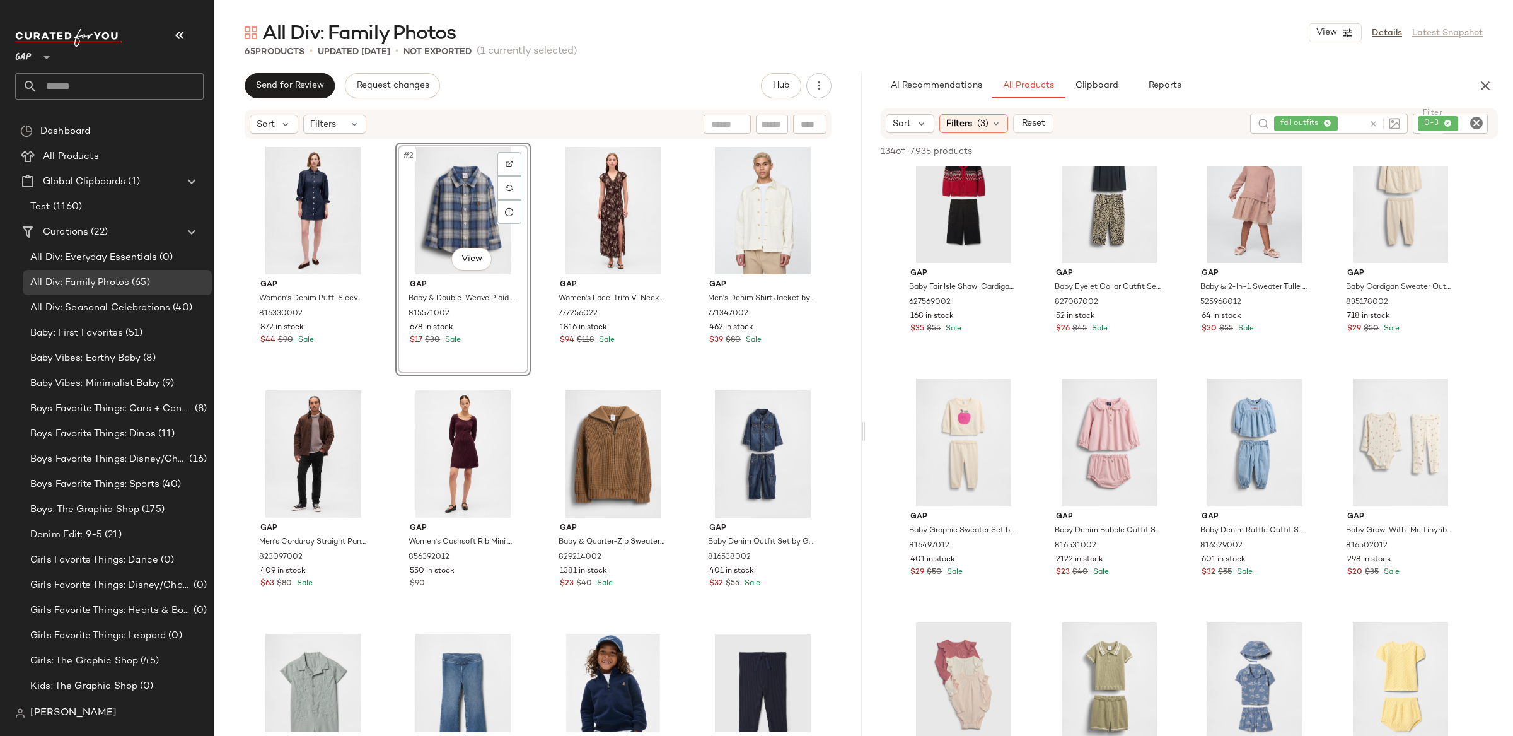
scroll to position [70, 0]
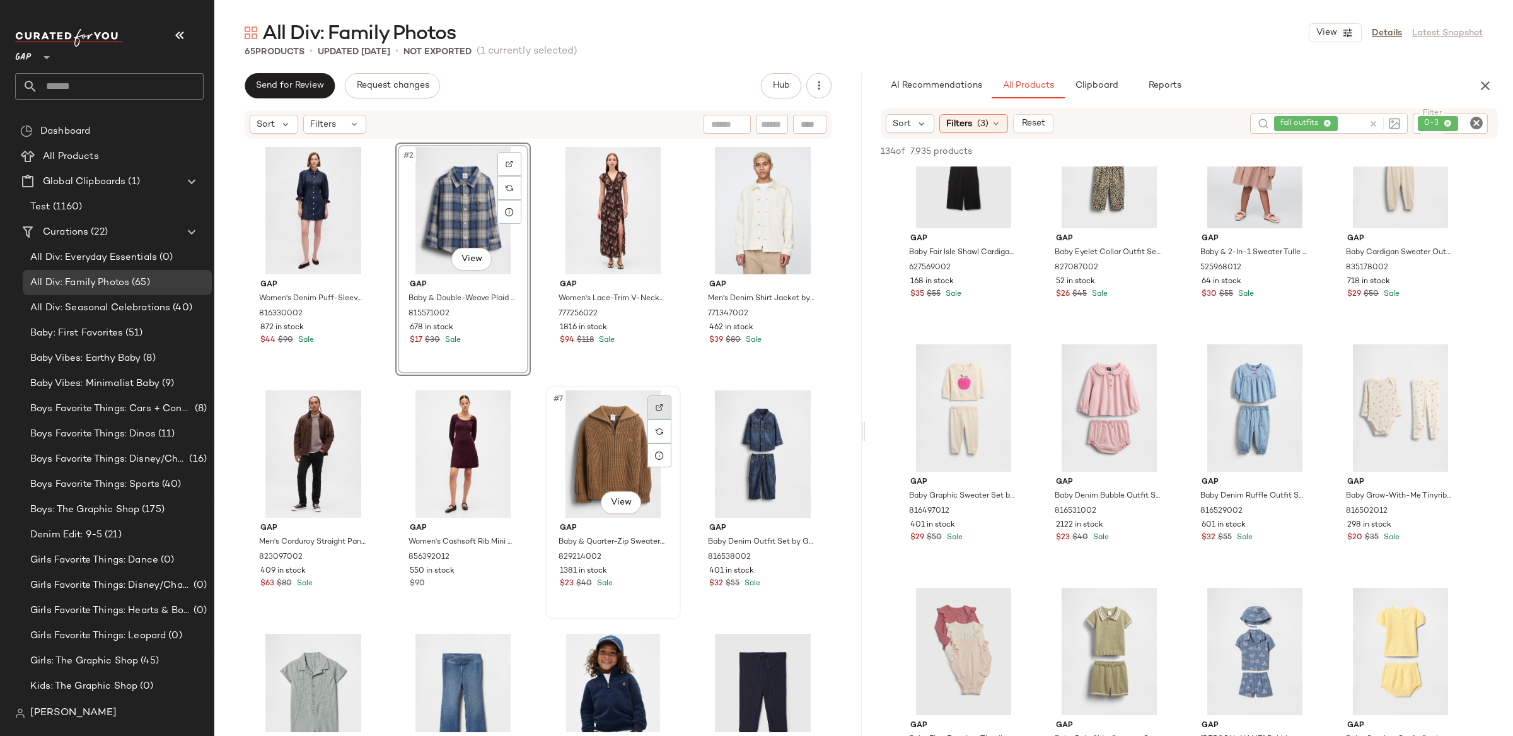
click at [655, 407] on img at bounding box center [659, 407] width 8 height 8
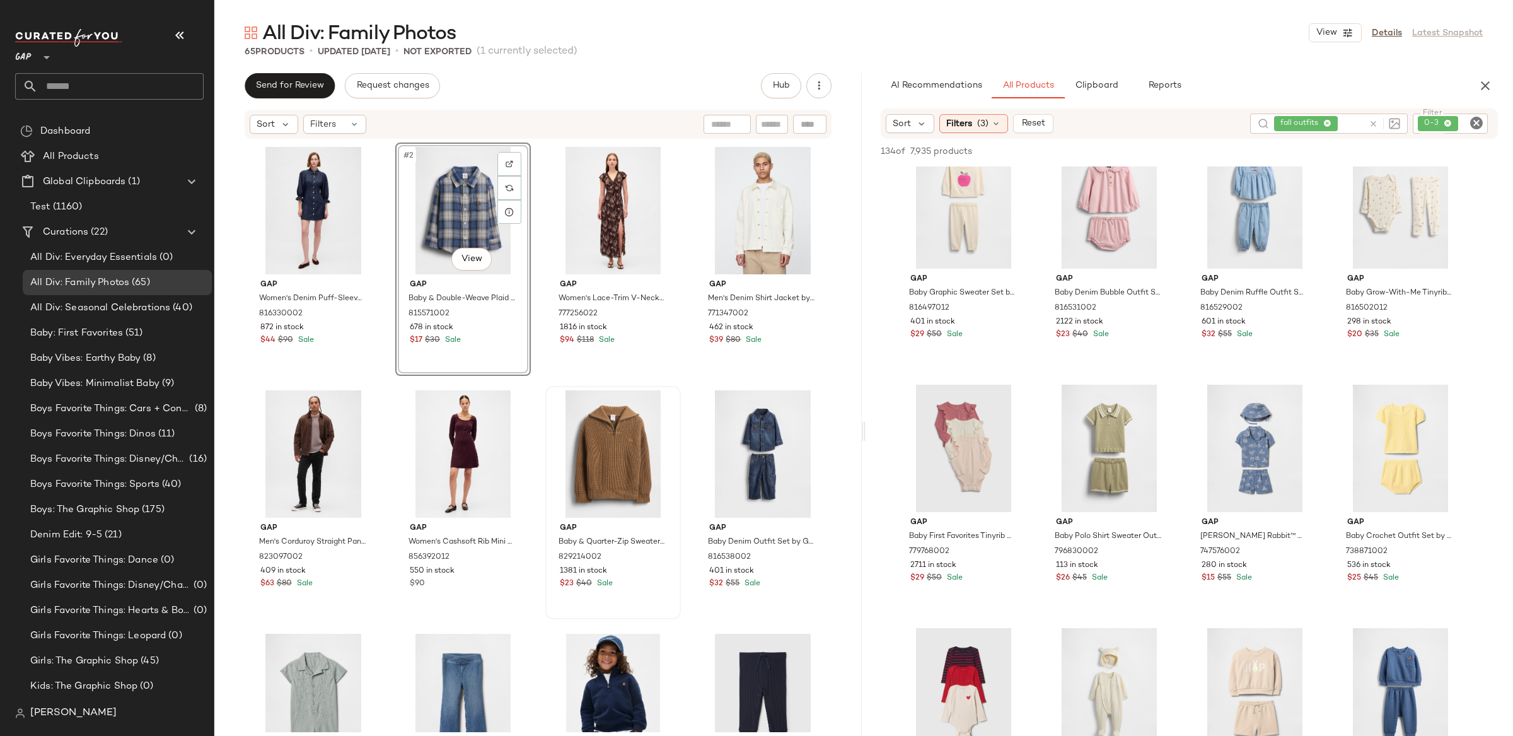
scroll to position [287, 0]
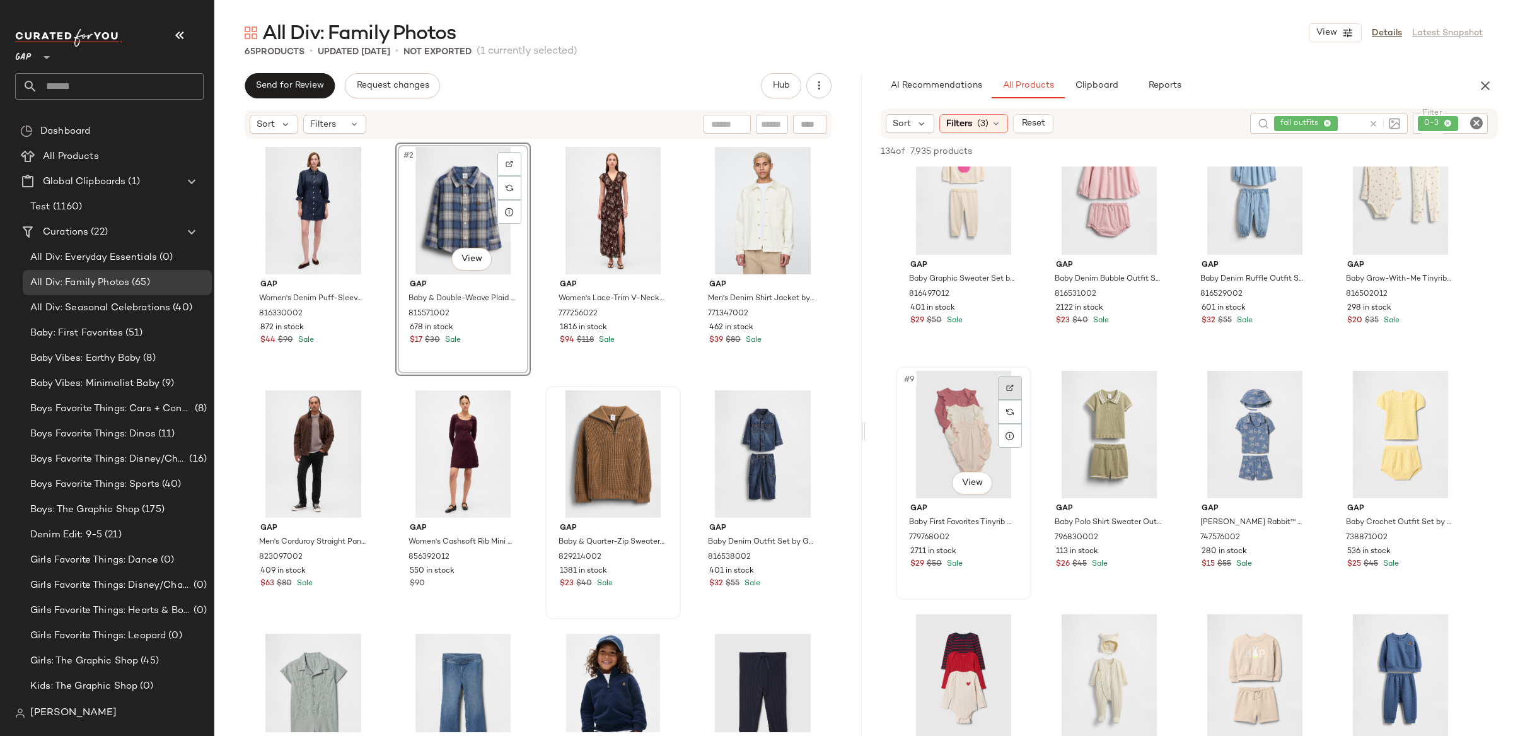
drag, startPoint x: 996, startPoint y: 388, endPoint x: 1005, endPoint y: 392, distance: 9.9
click at [995, 388] on div "#9 View" at bounding box center [963, 434] width 127 height 127
click at [1009, 392] on div at bounding box center [1010, 388] width 24 height 24
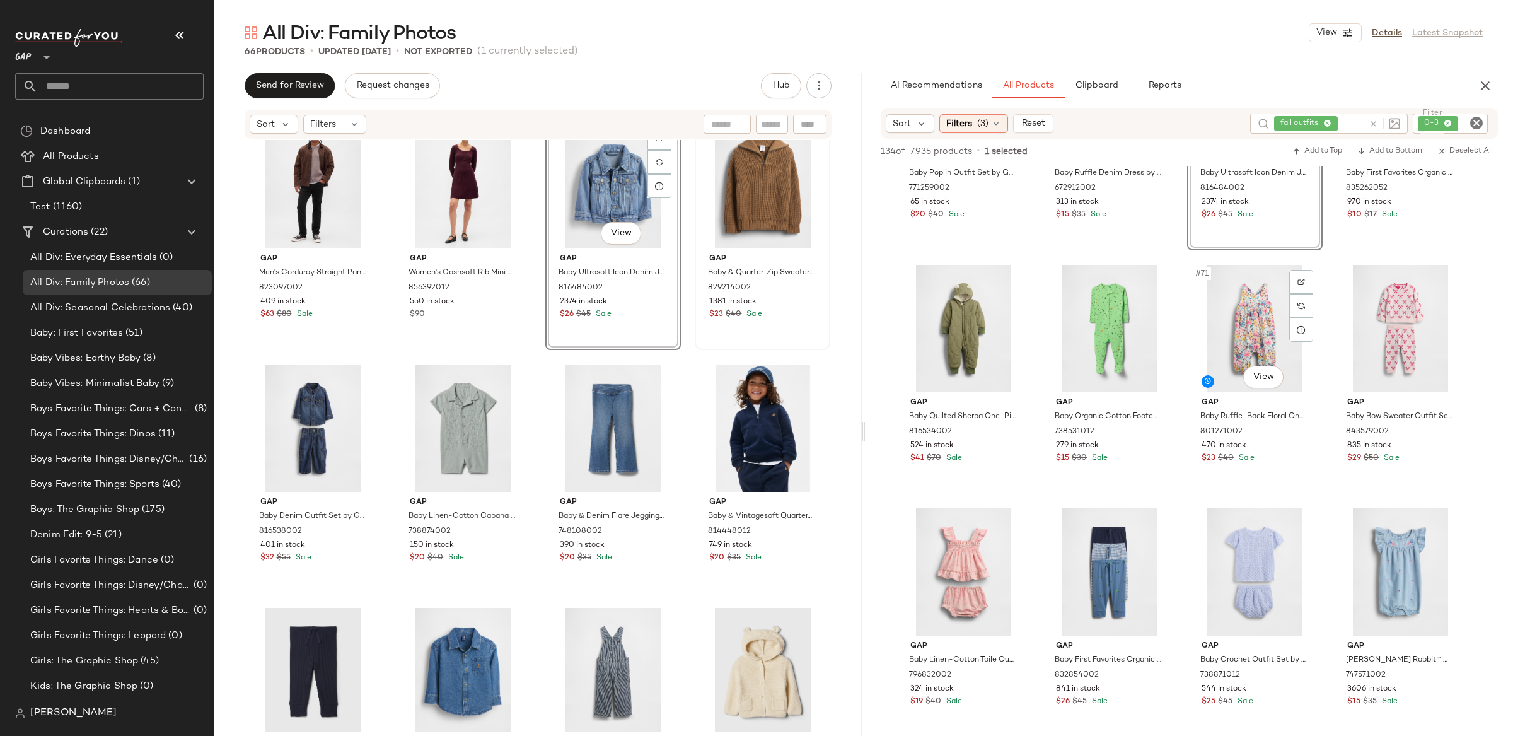
scroll to position [4187, 0]
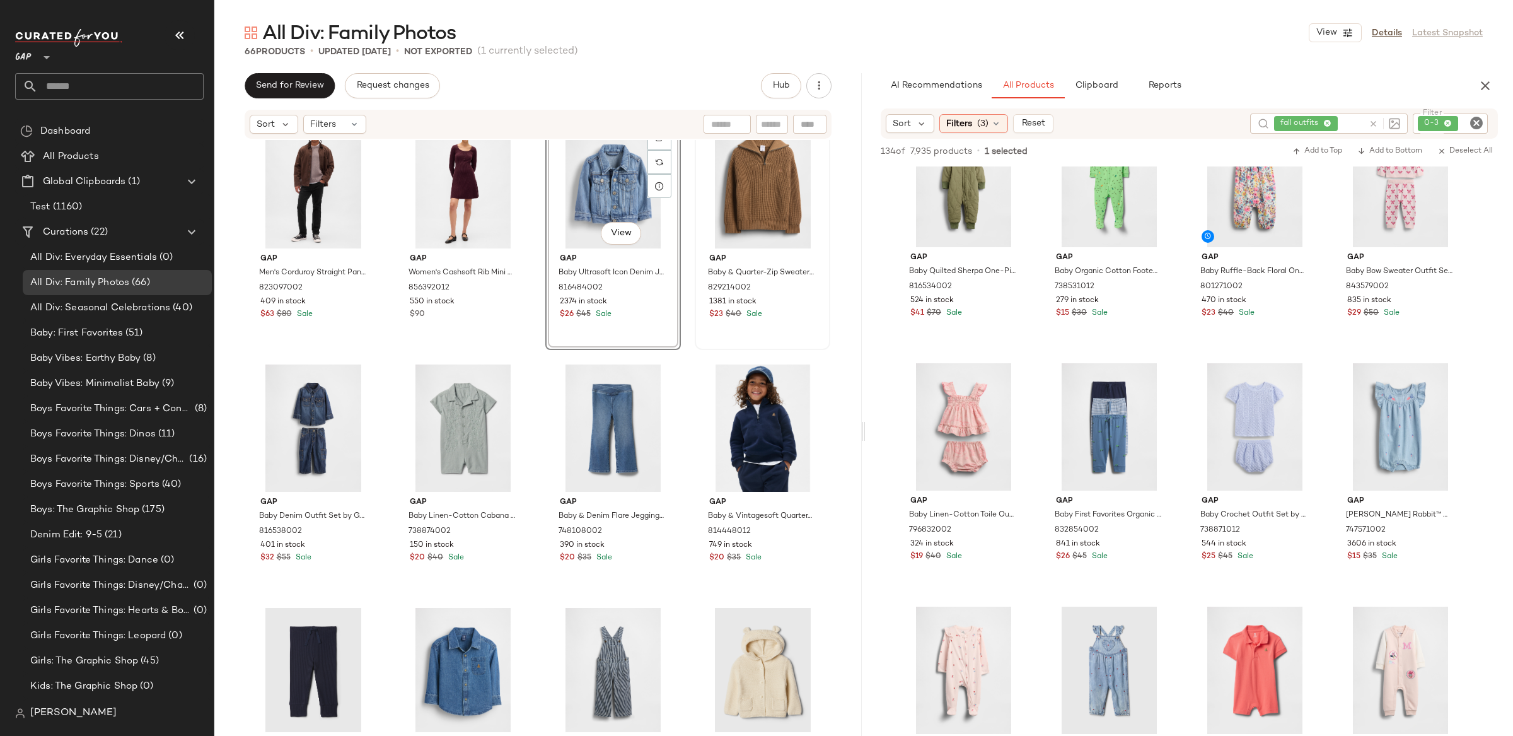
click at [1372, 125] on icon at bounding box center [1372, 123] width 9 height 9
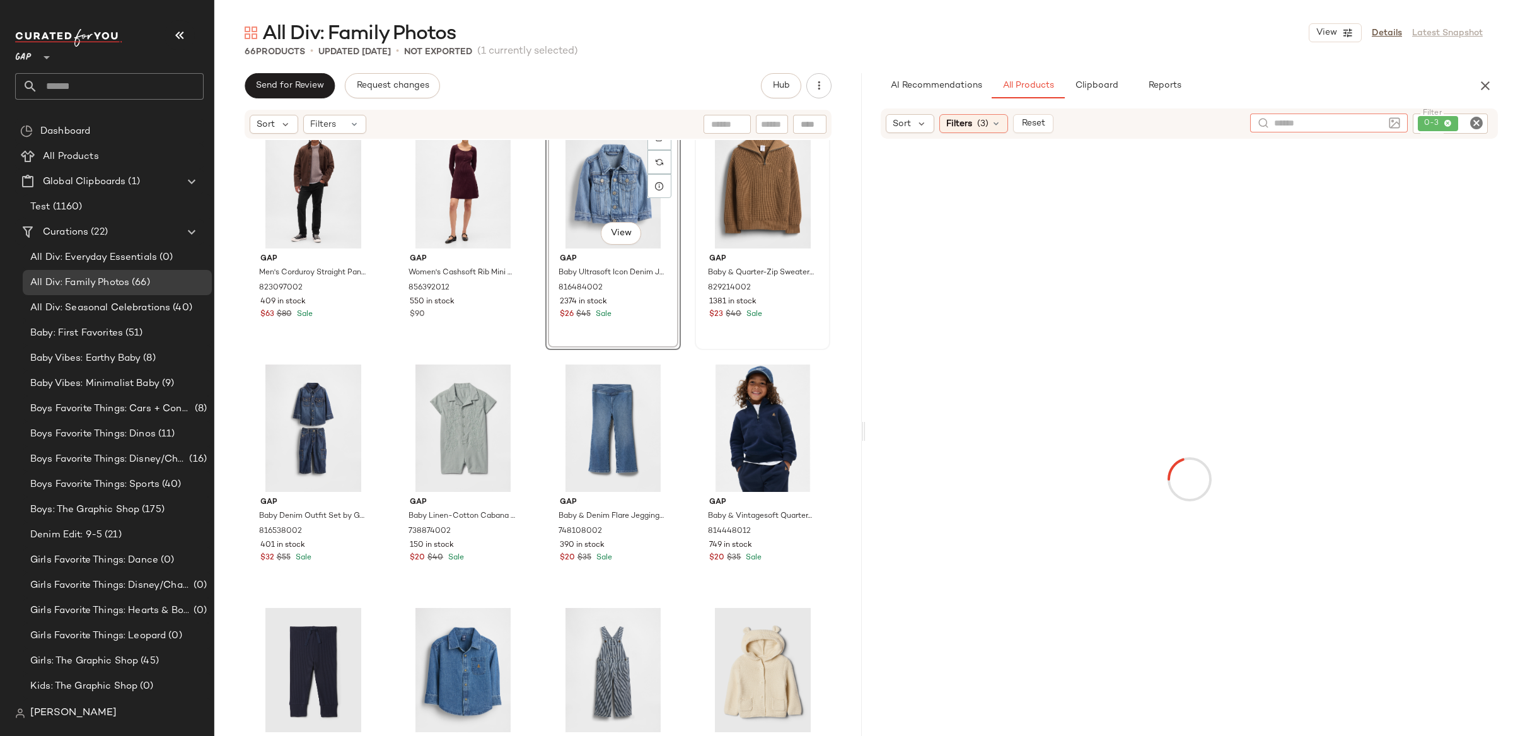
click at [1469, 123] on icon "Clear Filter" at bounding box center [1476, 122] width 15 height 15
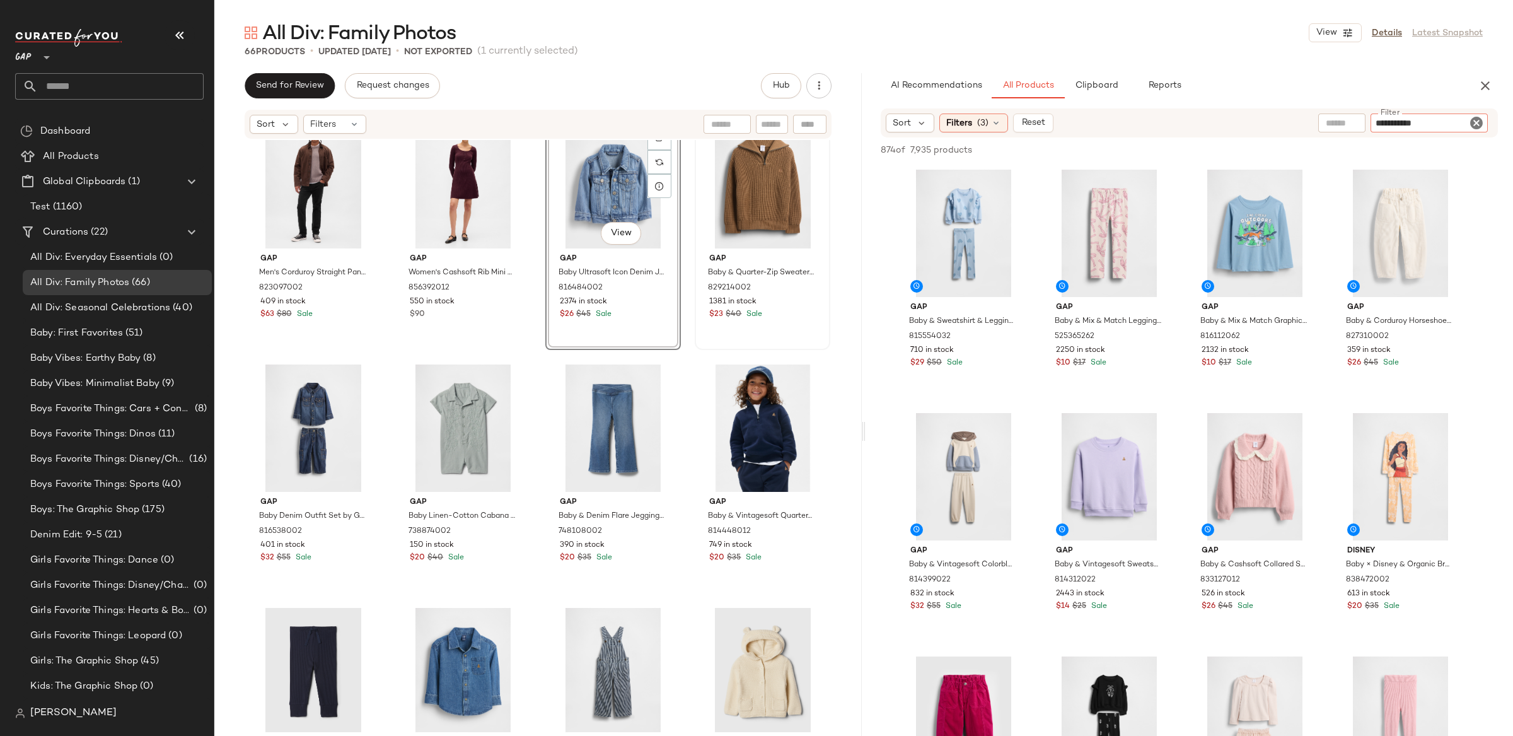
type input "**********"
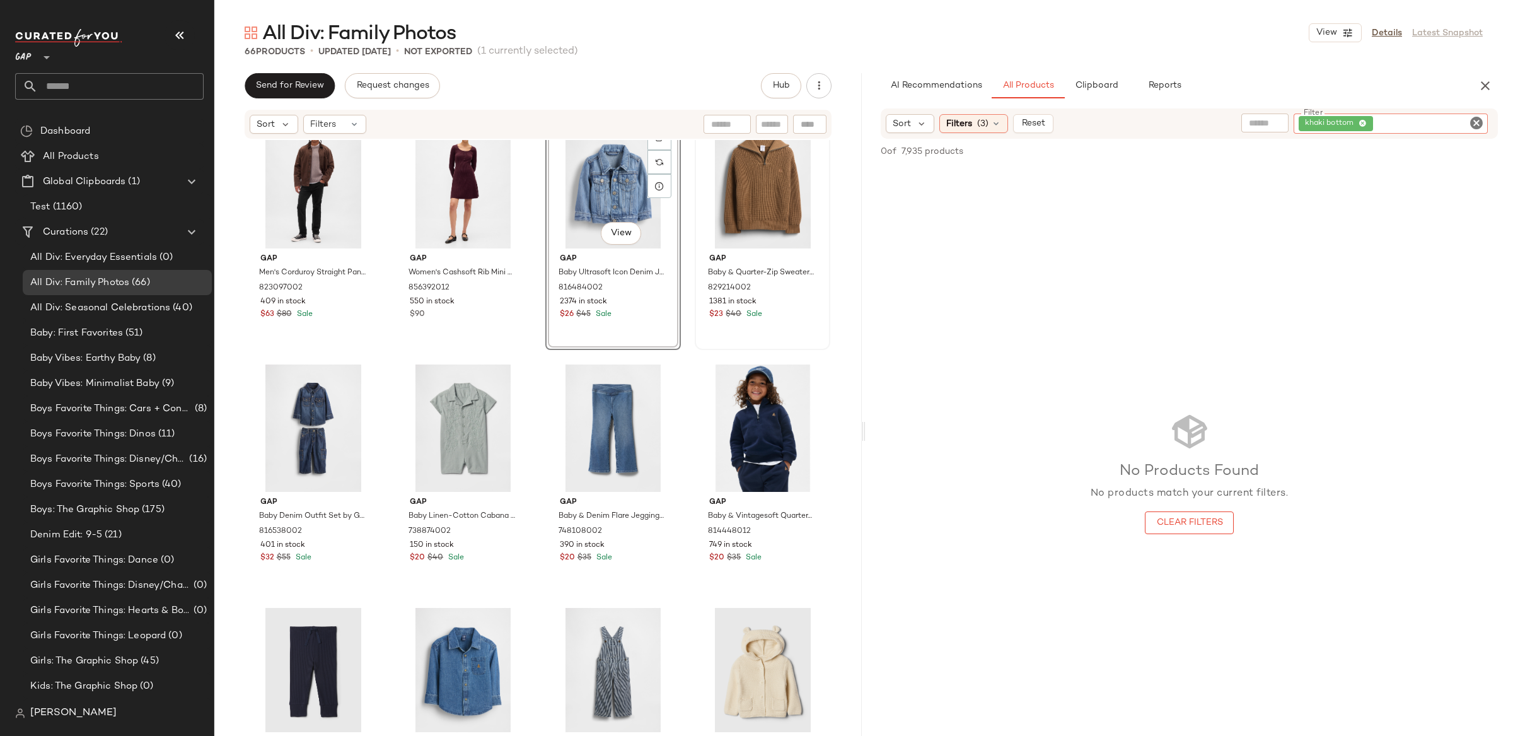
drag, startPoint x: 1473, startPoint y: 125, endPoint x: 1425, endPoint y: 126, distance: 47.9
click at [1473, 125] on icon "Clear Filter" at bounding box center [1476, 122] width 15 height 15
click at [1330, 128] on input "text" at bounding box center [1372, 123] width 110 height 13
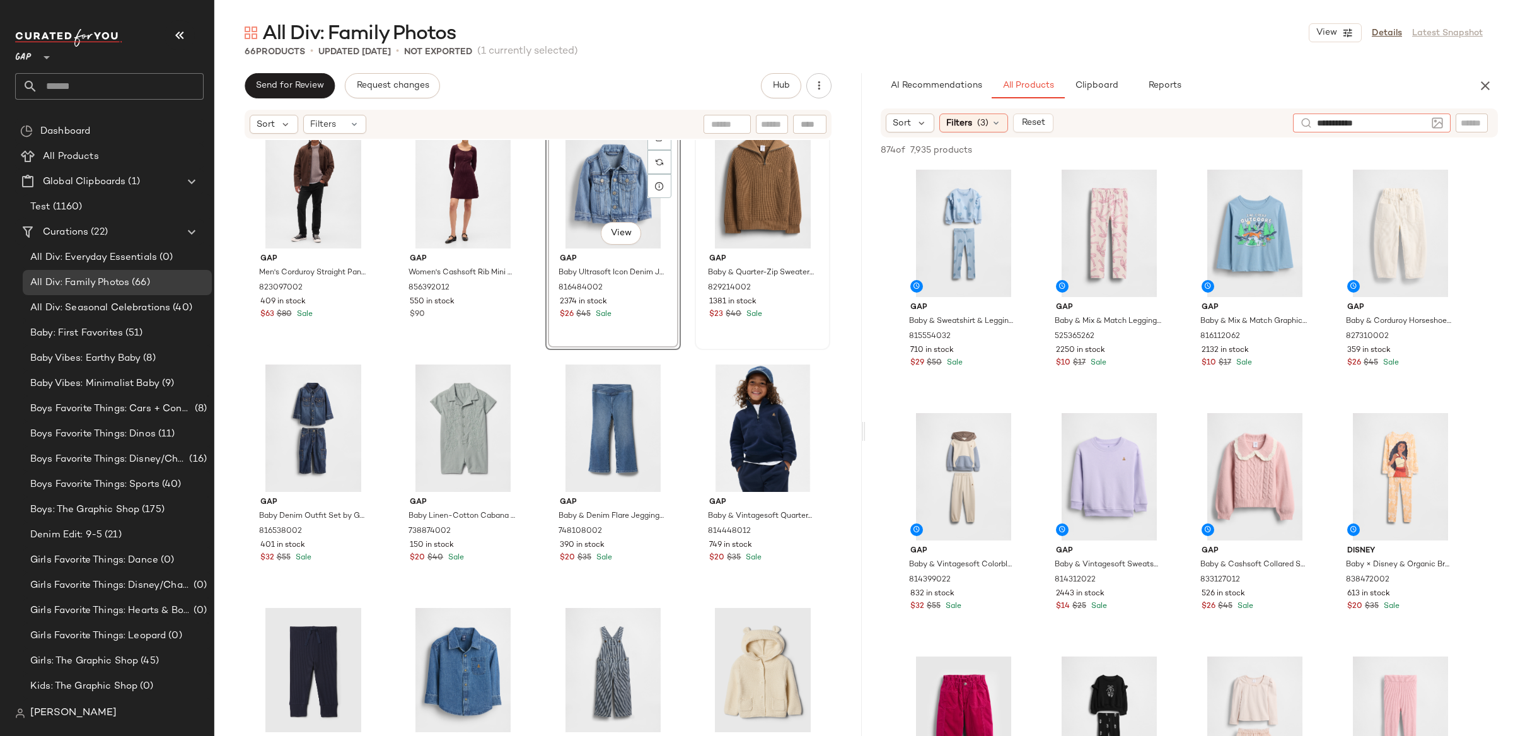
type input "**********"
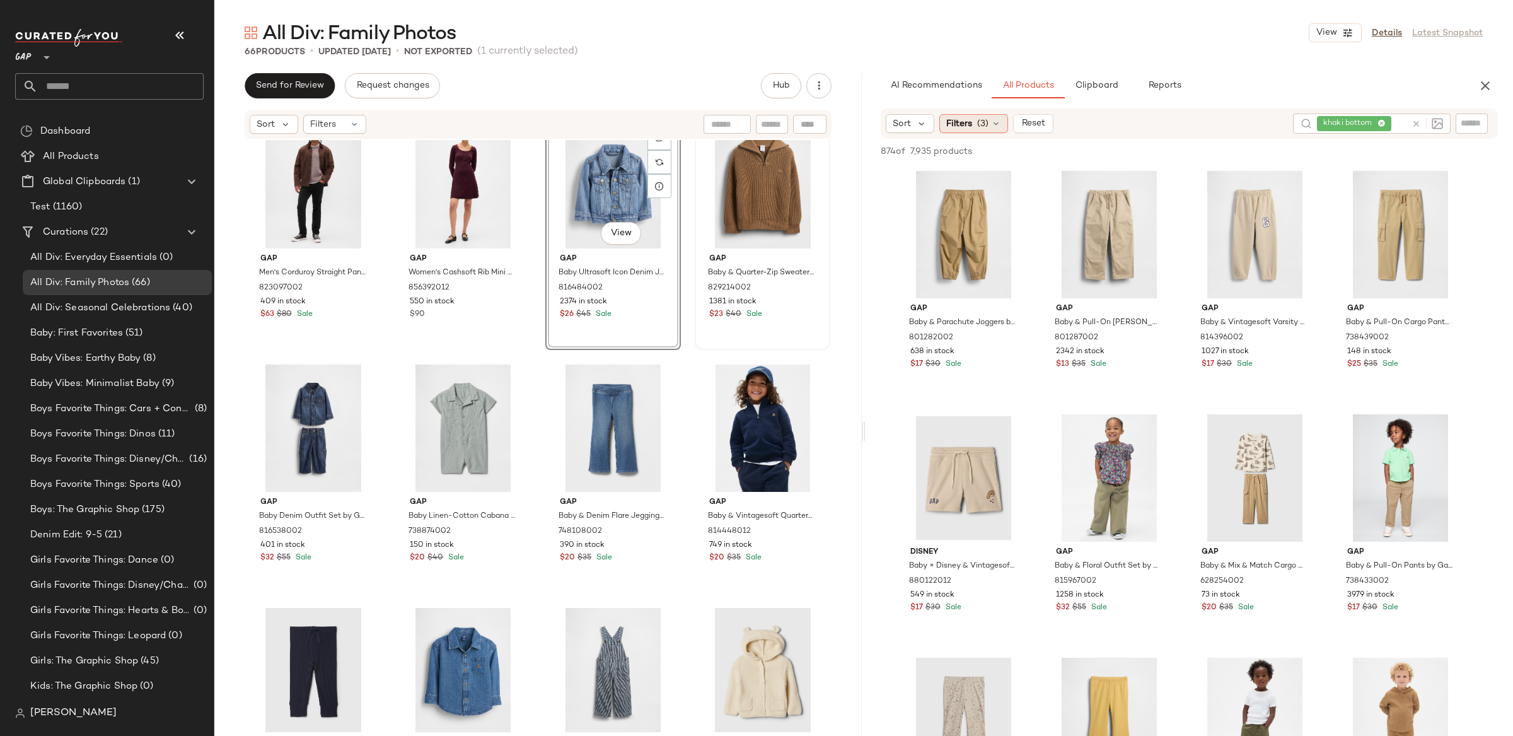
click at [955, 114] on div "Filters (3)" at bounding box center [973, 123] width 69 height 19
